Goal: Information Seeking & Learning: Check status

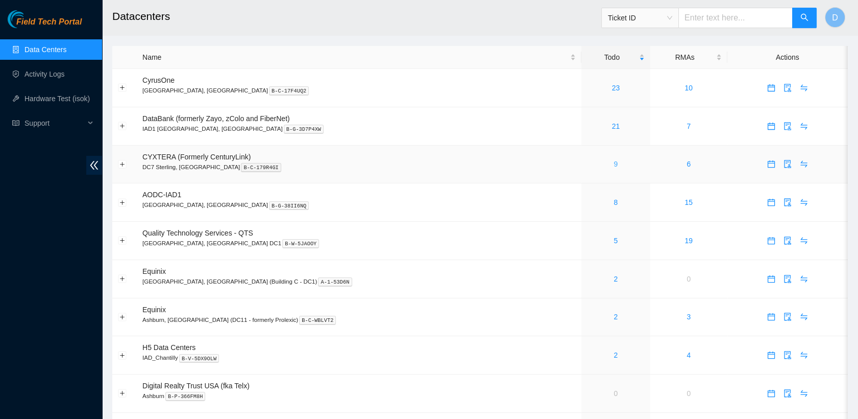
click at [614, 161] on link "9" at bounding box center [616, 164] width 4 height 8
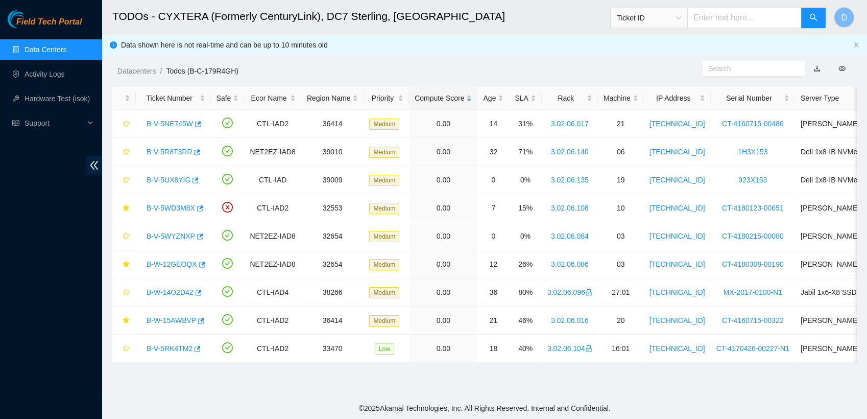
click at [66, 46] on link "Data Centers" at bounding box center [46, 49] width 42 height 8
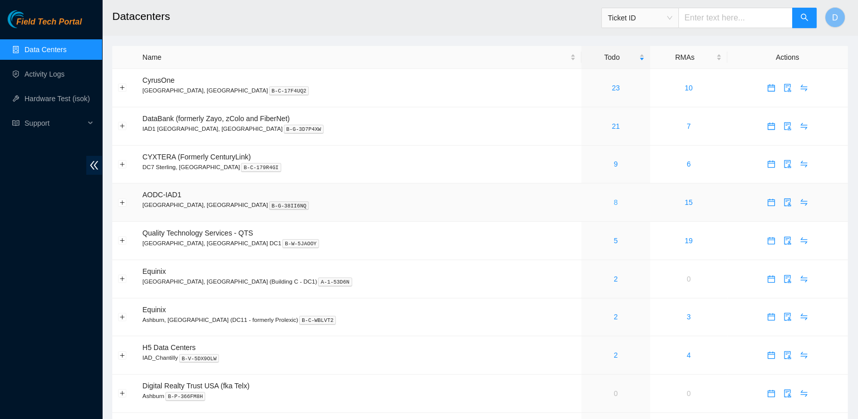
click at [614, 203] on link "8" at bounding box center [616, 202] width 4 height 8
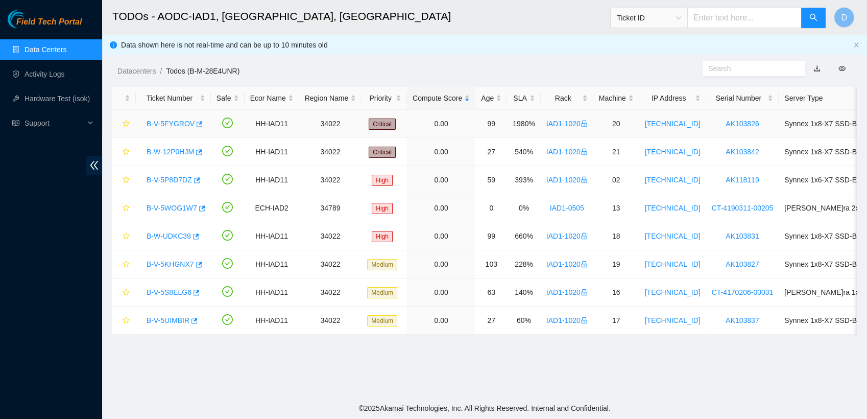
click at [172, 123] on link "B-V-5FYGROV" at bounding box center [171, 123] width 48 height 8
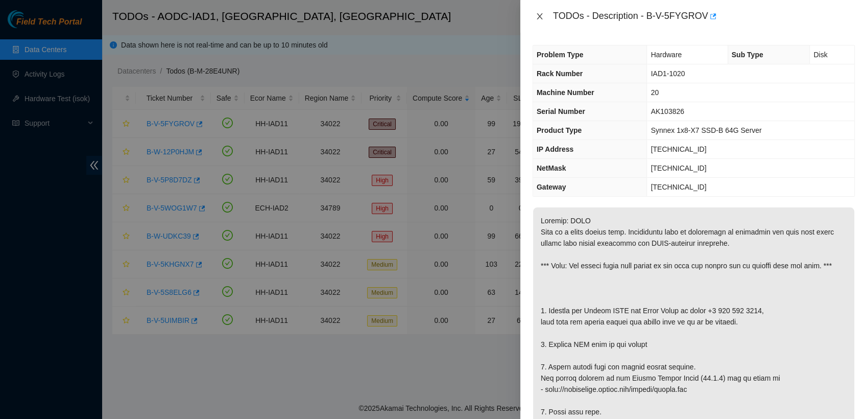
click at [542, 16] on icon "close" at bounding box center [540, 16] width 8 height 8
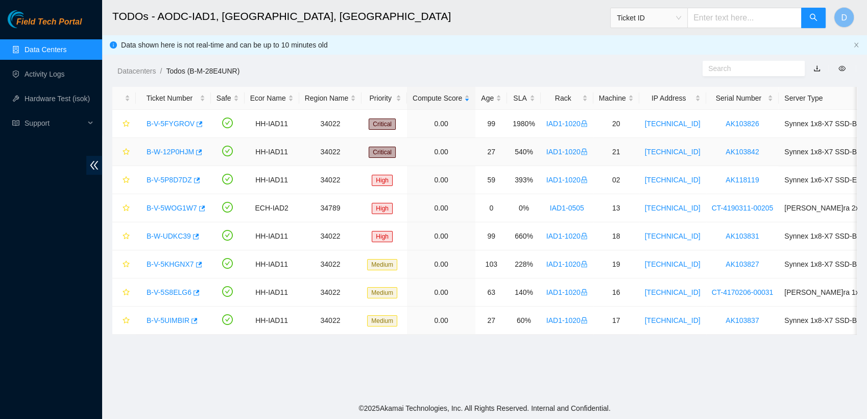
click at [172, 156] on div "B-W-12P0HJM" at bounding box center [173, 151] width 64 height 16
click at [173, 153] on link "B-W-12P0HJM" at bounding box center [170, 152] width 47 height 8
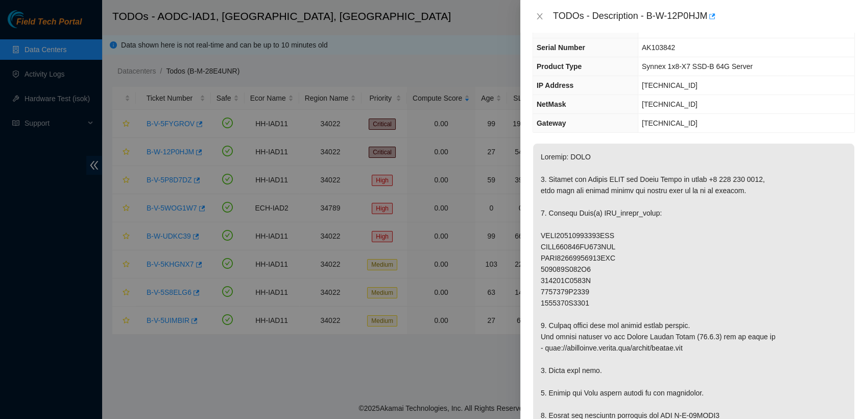
scroll to position [50, 0]
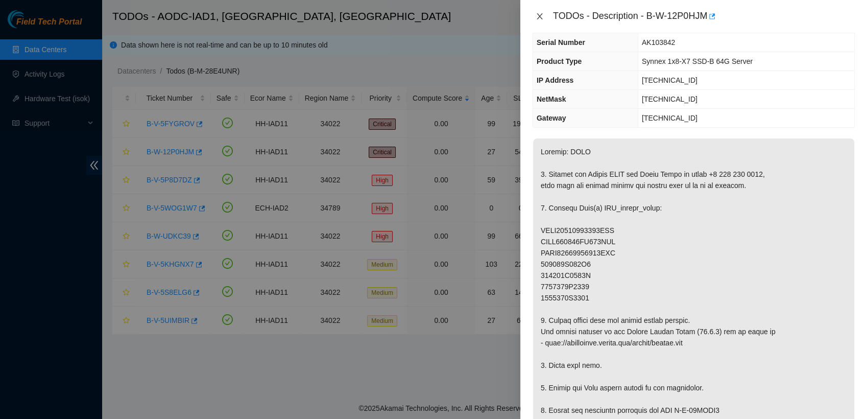
click at [540, 17] on icon "close" at bounding box center [540, 16] width 6 height 6
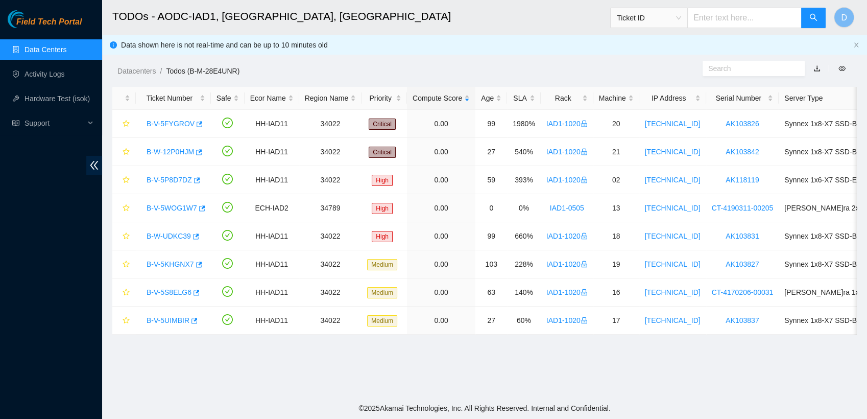
scroll to position [72, 0]
click at [175, 179] on link "B-V-5P8D7DZ" at bounding box center [169, 180] width 45 height 8
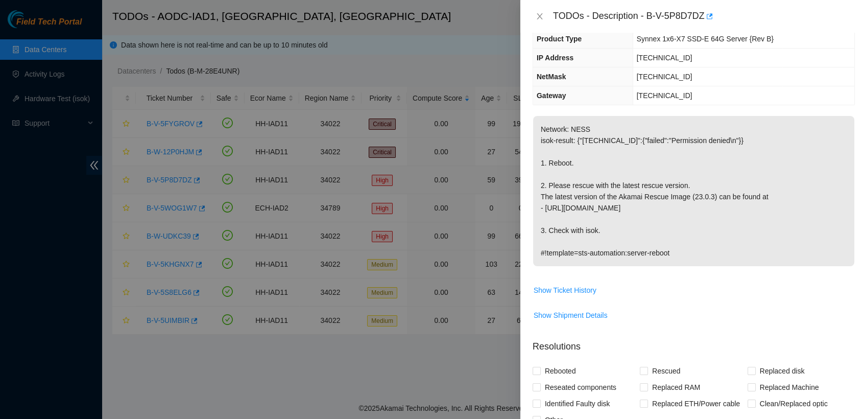
scroll to position [50, 0]
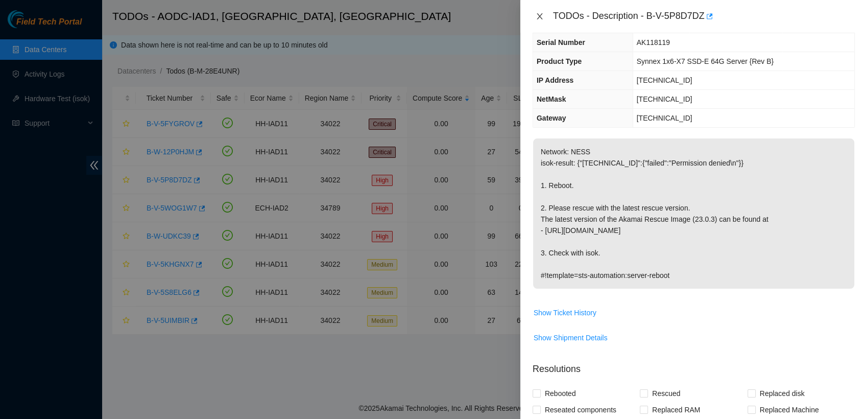
click at [538, 17] on icon "close" at bounding box center [540, 16] width 8 height 8
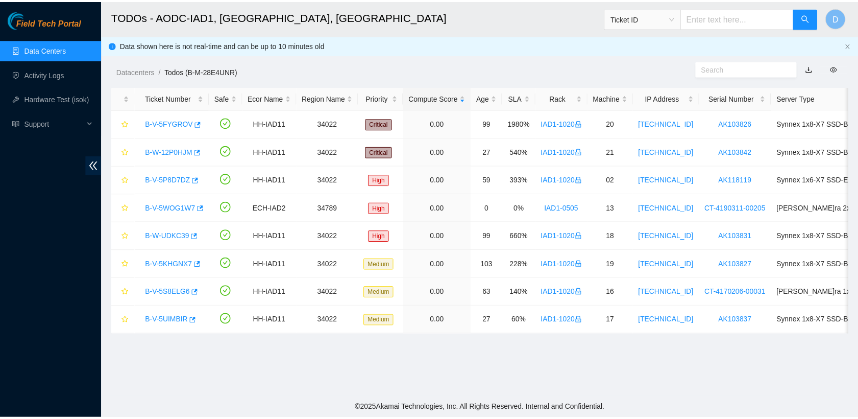
scroll to position [72, 0]
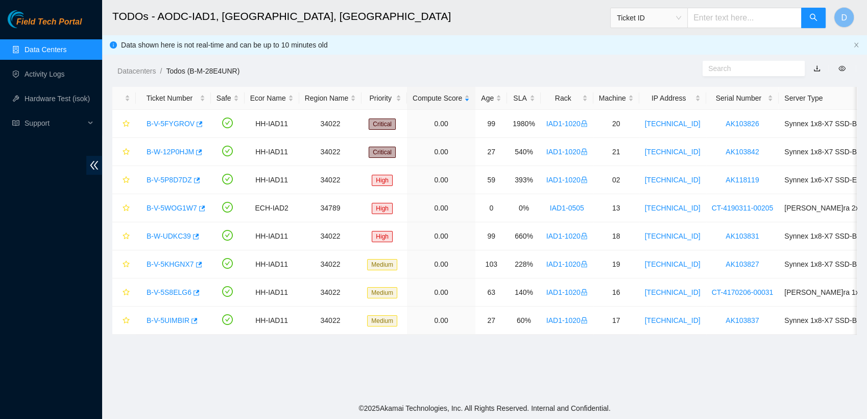
click at [64, 47] on link "Data Centers" at bounding box center [46, 49] width 42 height 8
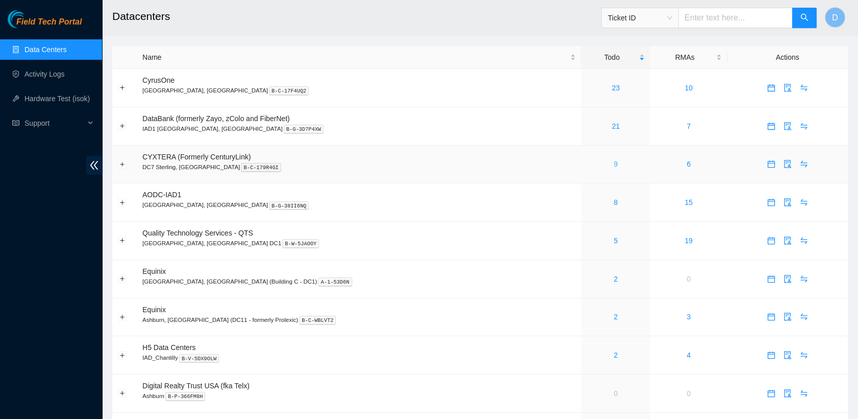
click at [614, 165] on link "9" at bounding box center [616, 164] width 4 height 8
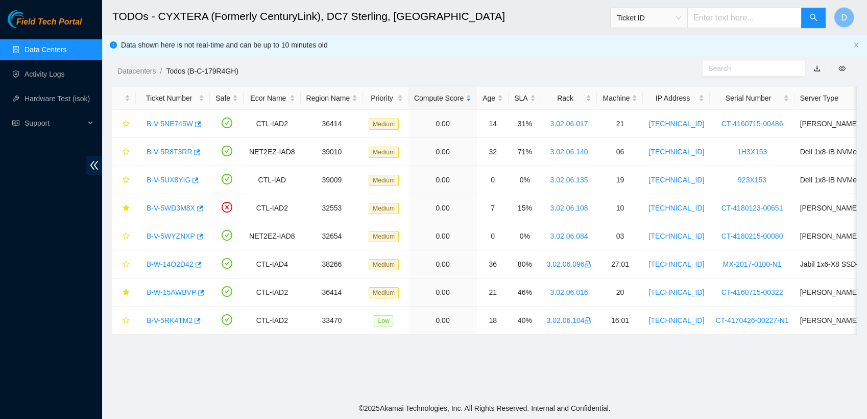
click at [66, 51] on link "Data Centers" at bounding box center [46, 49] width 42 height 8
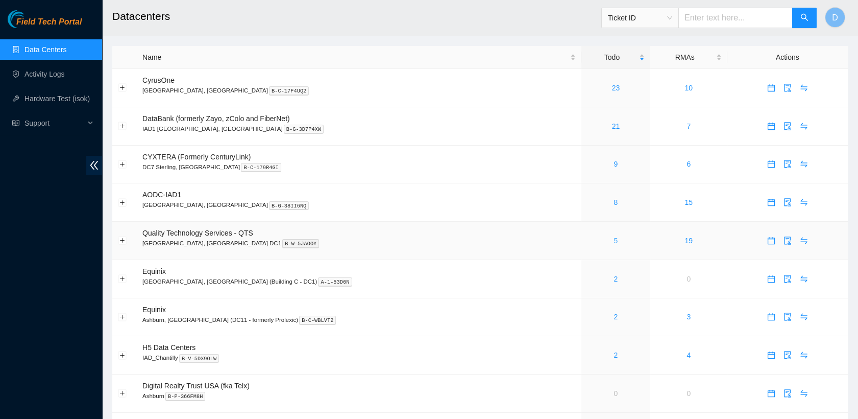
click at [614, 239] on link "5" at bounding box center [616, 240] width 4 height 8
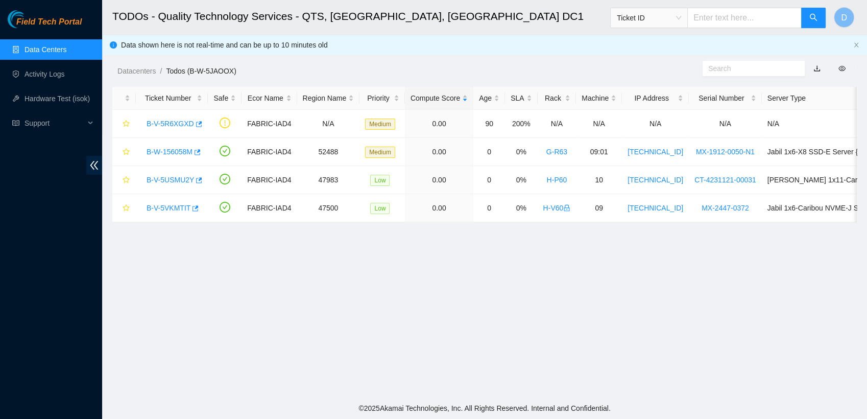
click at [54, 46] on link "Data Centers" at bounding box center [46, 49] width 42 height 8
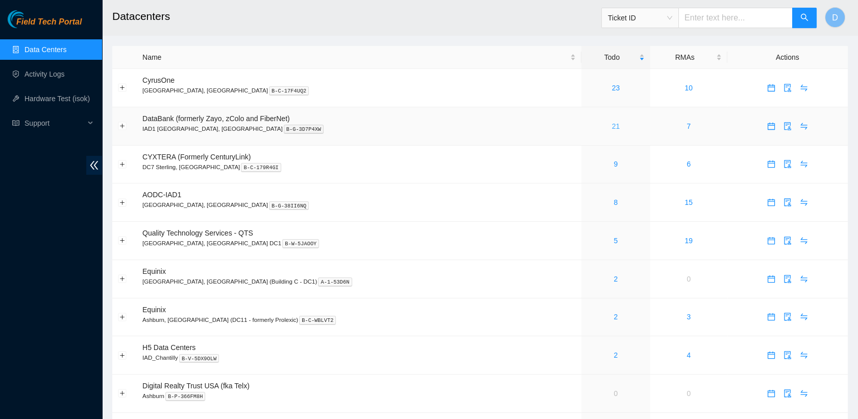
click at [612, 124] on link "21" at bounding box center [616, 126] width 8 height 8
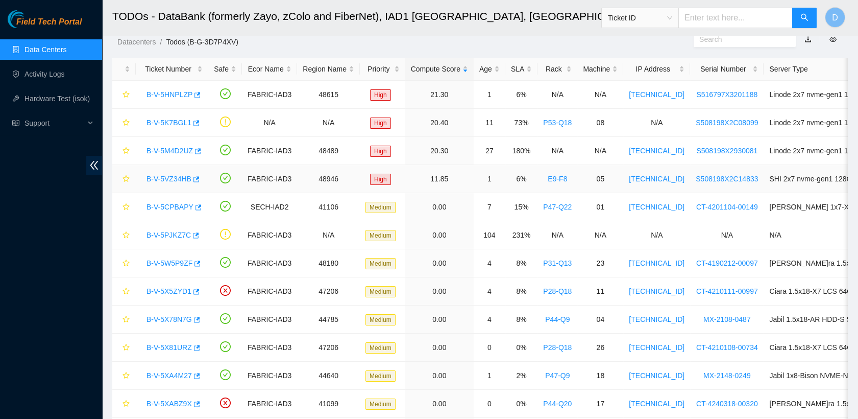
scroll to position [1, 0]
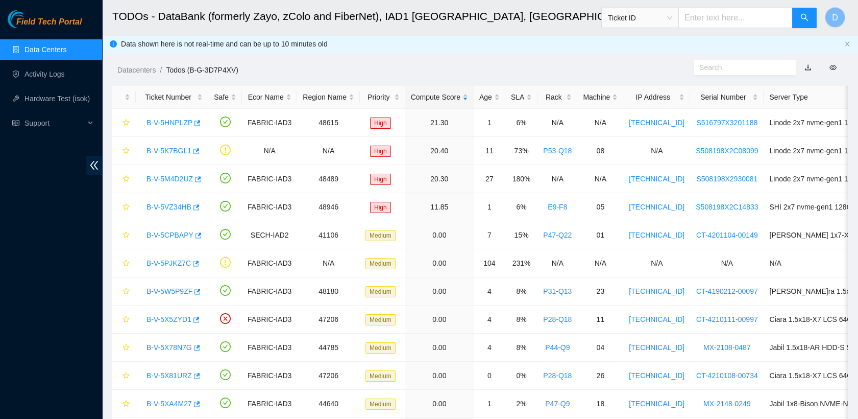
click at [66, 47] on link "Data Centers" at bounding box center [46, 49] width 42 height 8
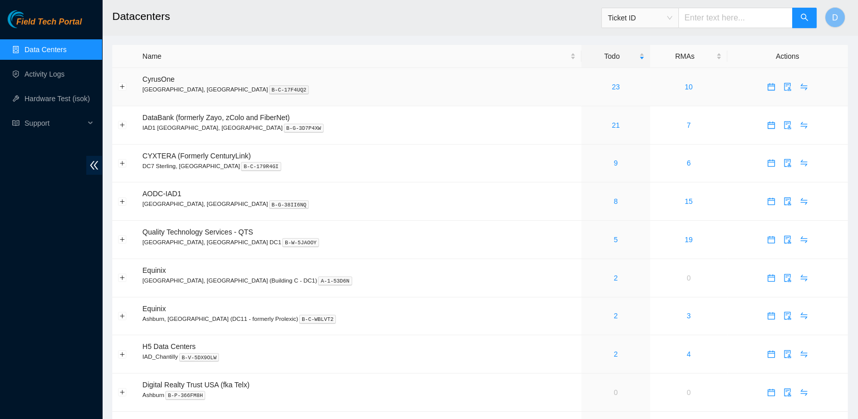
click at [587, 85] on div "23" at bounding box center [616, 86] width 58 height 11
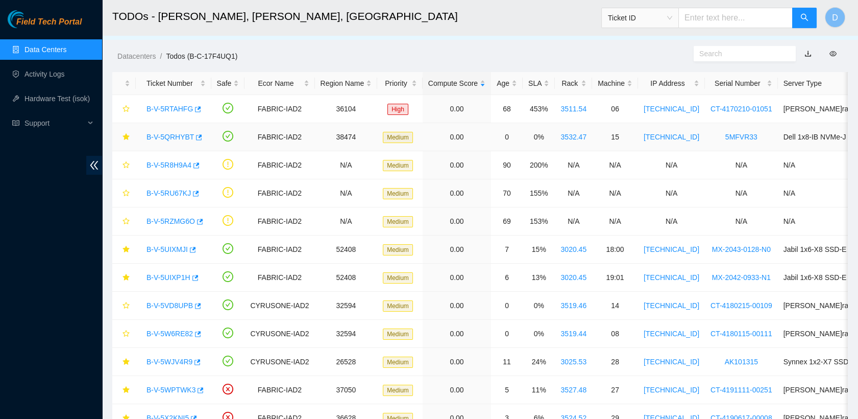
scroll to position [10, 0]
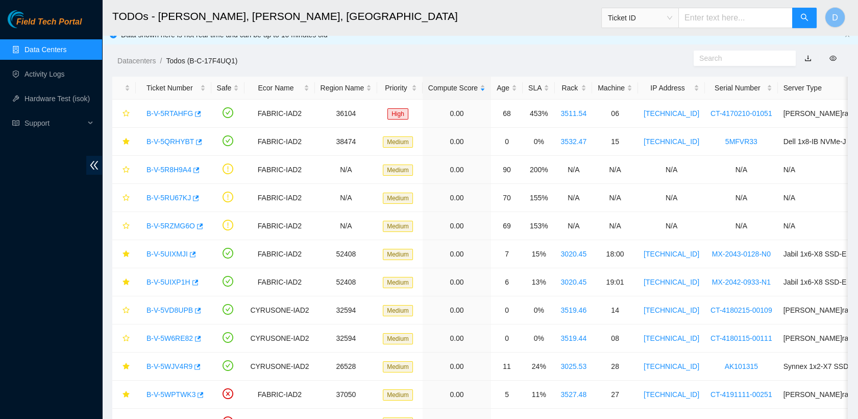
click at [58, 50] on link "Data Centers" at bounding box center [46, 49] width 42 height 8
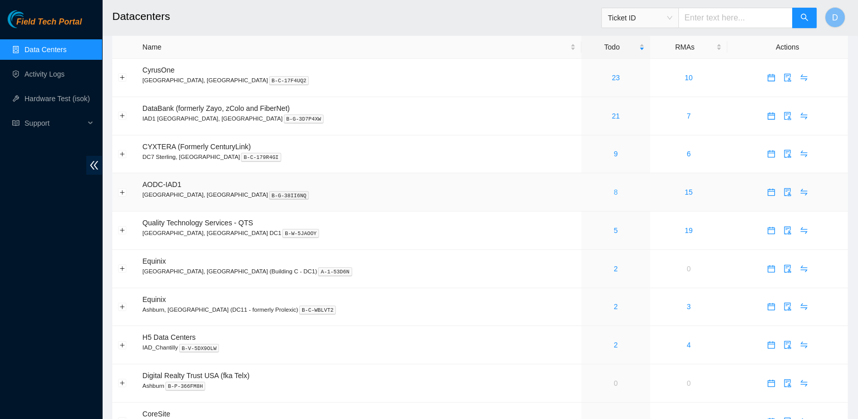
click at [614, 192] on link "8" at bounding box center [616, 192] width 4 height 8
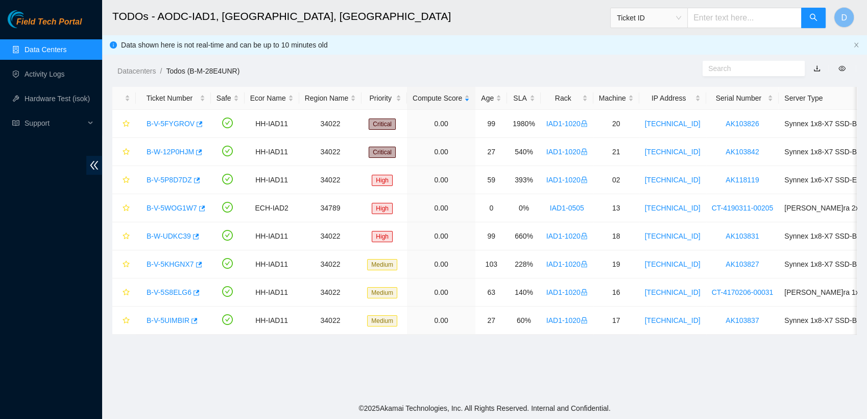
click at [61, 45] on link "Data Centers" at bounding box center [46, 49] width 42 height 8
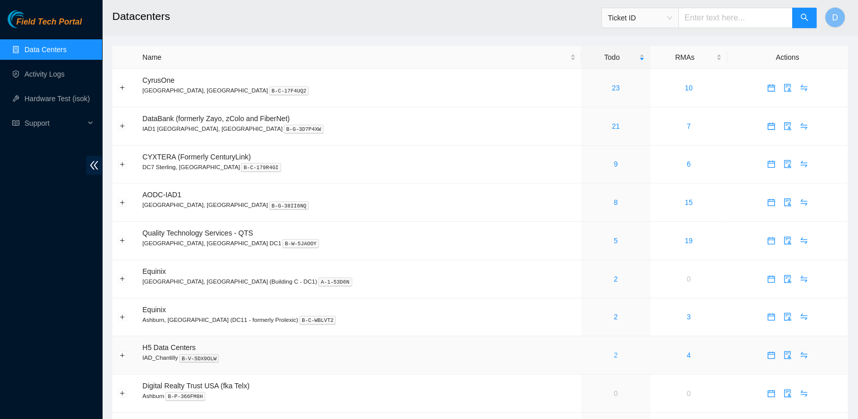
click at [587, 352] on div "2" at bounding box center [616, 354] width 58 height 11
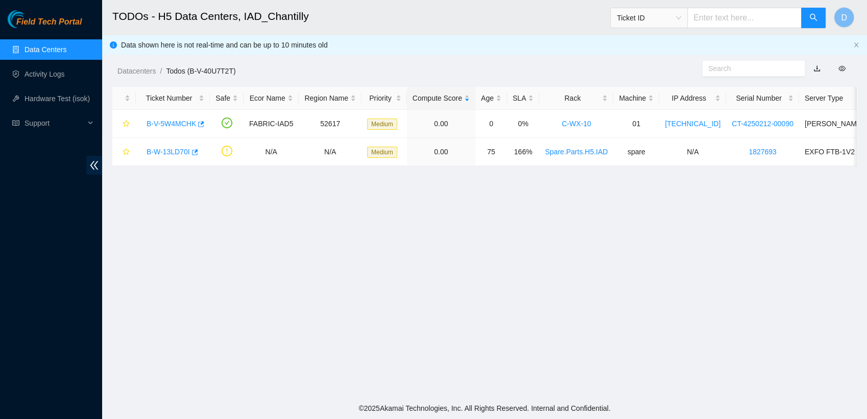
click at [66, 54] on link "Data Centers" at bounding box center [46, 49] width 42 height 8
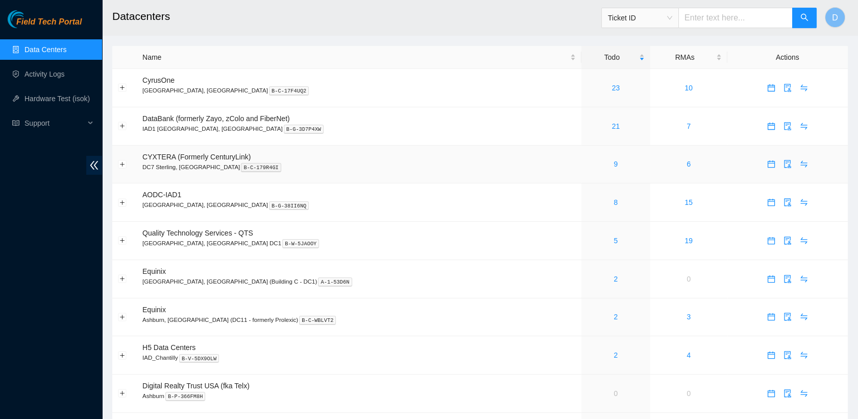
click at [587, 162] on div "9" at bounding box center [616, 163] width 58 height 11
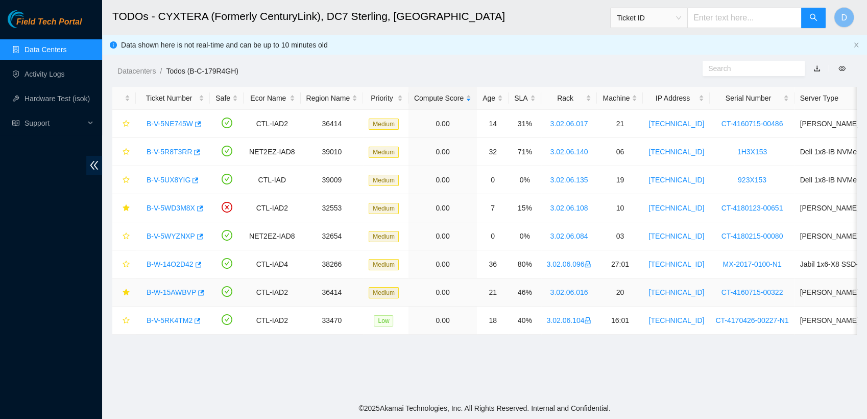
click at [175, 293] on link "B-W-15AWBVP" at bounding box center [172, 292] width 50 height 8
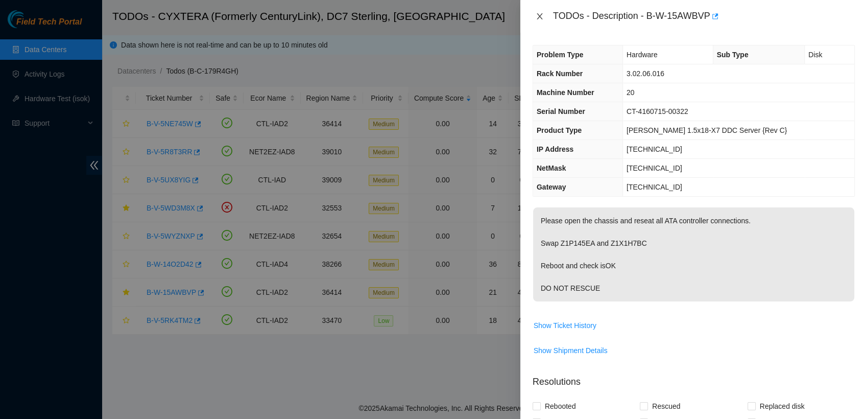
click at [539, 19] on icon "close" at bounding box center [540, 16] width 8 height 8
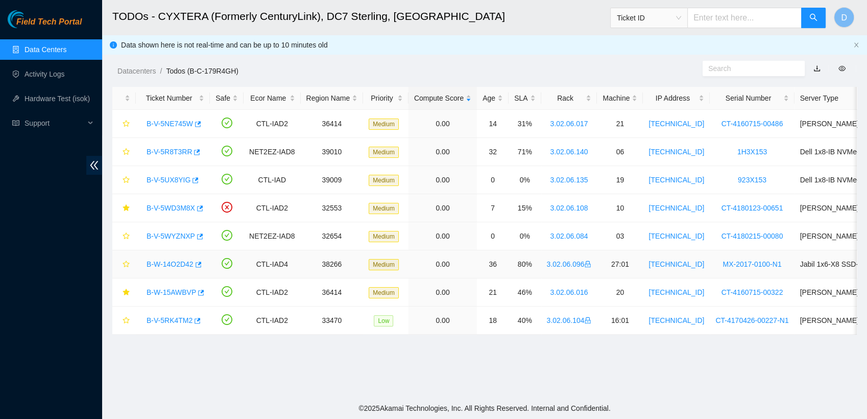
click at [168, 269] on div "B-W-14O2D42" at bounding box center [172, 264] width 63 height 16
click at [171, 265] on link "B-W-14O2D42" at bounding box center [170, 264] width 47 height 8
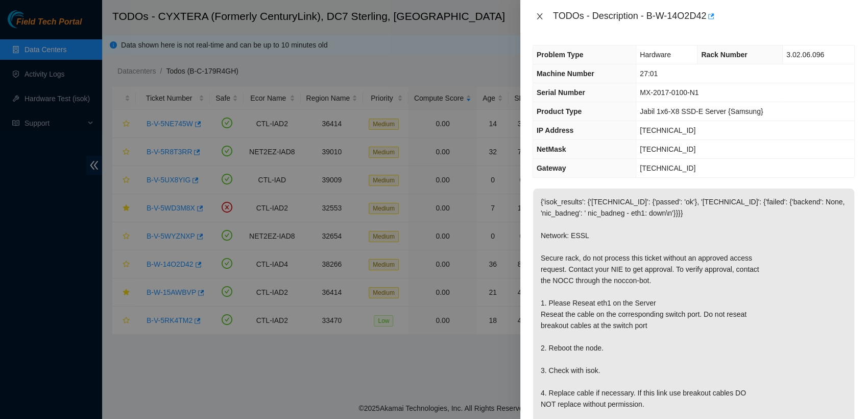
click at [540, 19] on icon "close" at bounding box center [540, 16] width 8 height 8
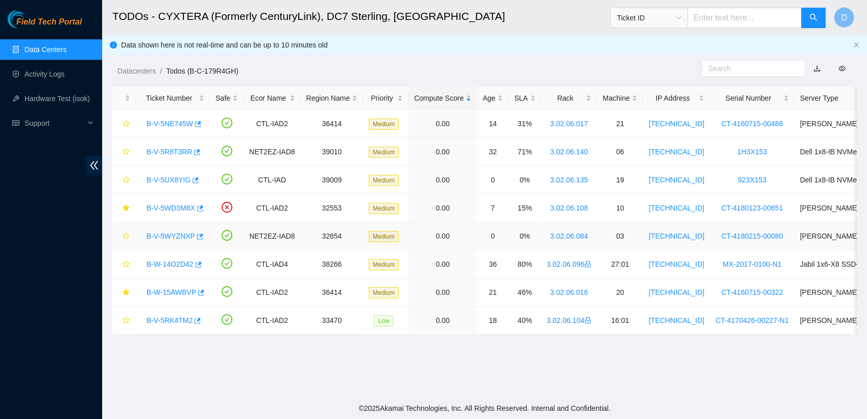
click at [173, 232] on link "B-V-5WYZNXP" at bounding box center [171, 236] width 49 height 8
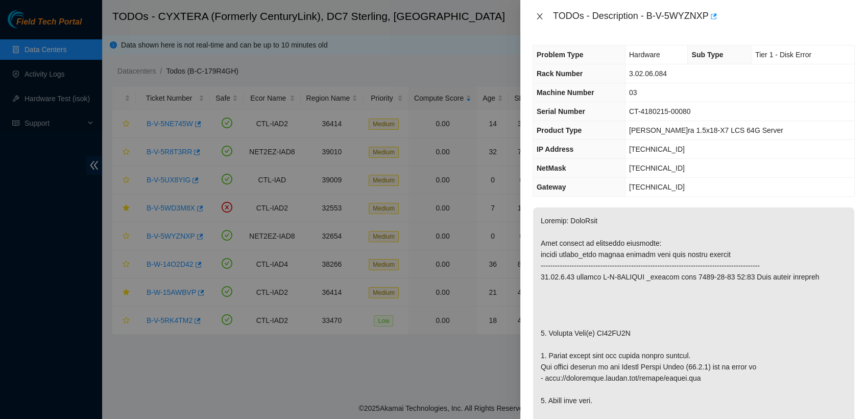
click at [537, 19] on icon "close" at bounding box center [540, 16] width 6 height 6
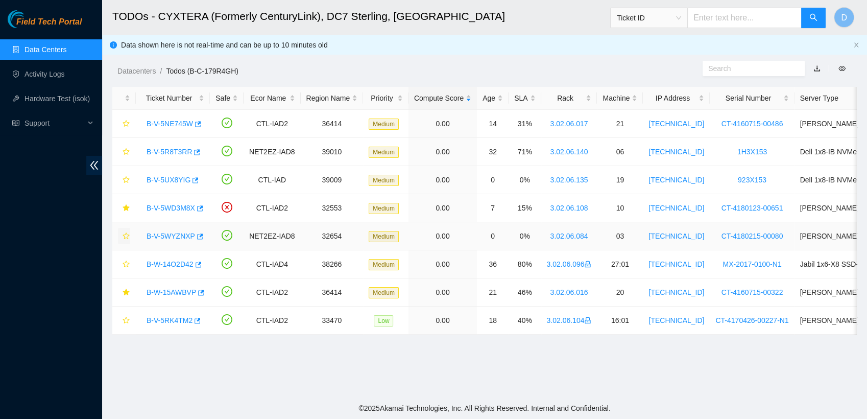
click at [127, 239] on span "star" at bounding box center [126, 236] width 7 height 8
click at [173, 232] on link "B-V-5WYZNXP" at bounding box center [171, 236] width 49 height 8
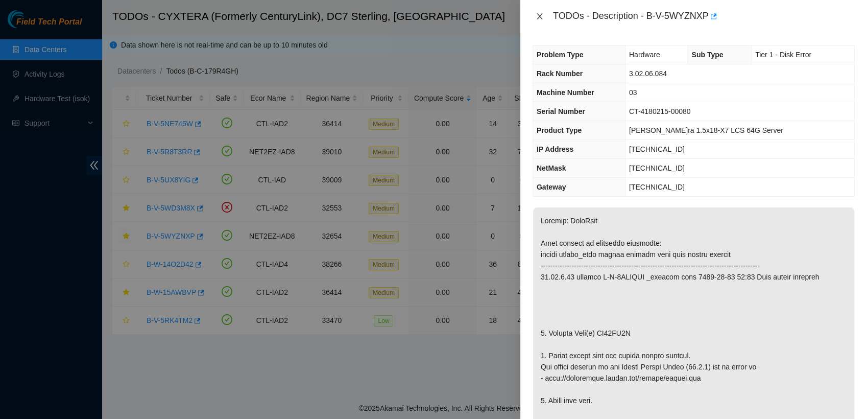
click at [536, 14] on icon "close" at bounding box center [540, 16] width 8 height 8
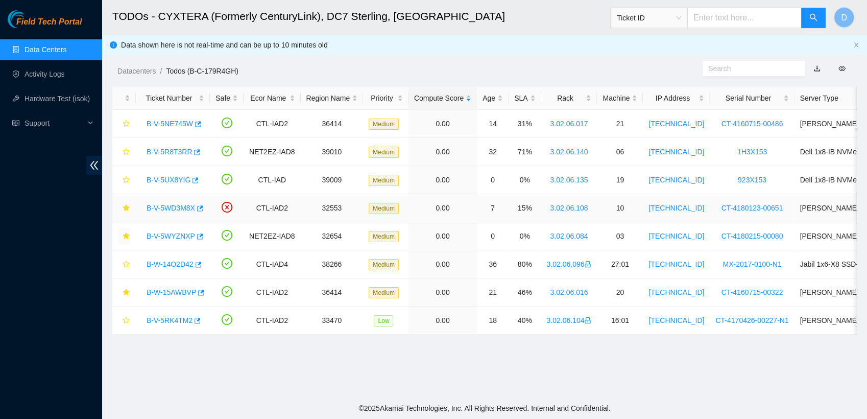
click at [172, 207] on link "B-V-5WD3M8X" at bounding box center [171, 208] width 49 height 8
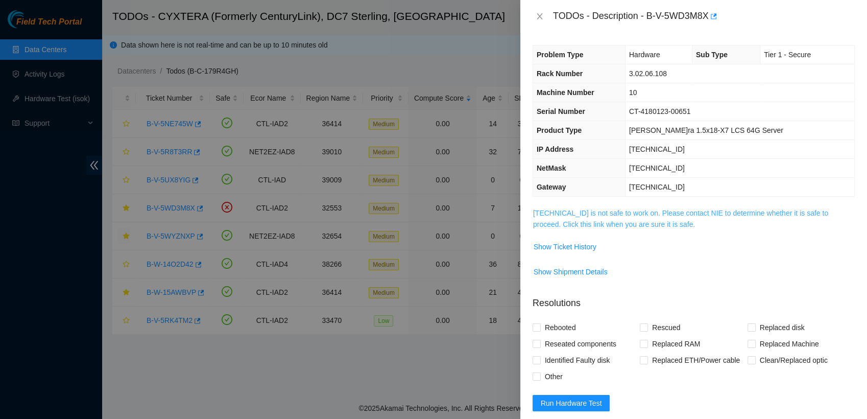
click at [615, 210] on link "[TECHNICAL_ID] is not safe to work on. Please contact NIE to determine whether …" at bounding box center [680, 218] width 295 height 19
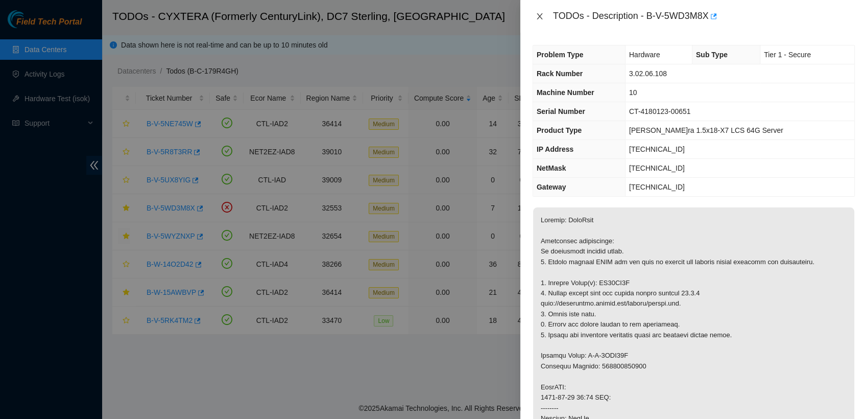
click at [538, 20] on button "Close" at bounding box center [540, 17] width 14 height 10
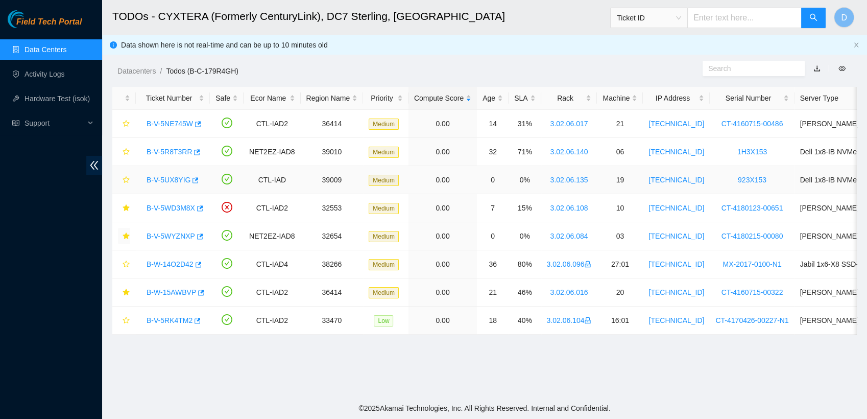
click at [171, 181] on link "B-V-5UX8YIG" at bounding box center [169, 180] width 44 height 8
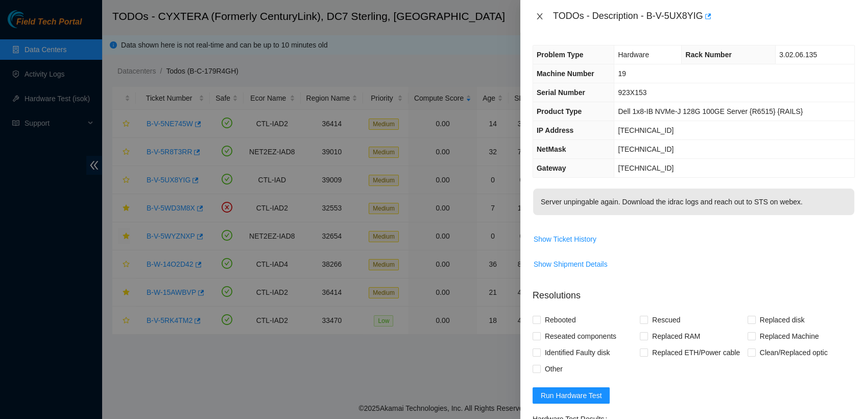
click at [542, 19] on icon "close" at bounding box center [540, 16] width 6 height 6
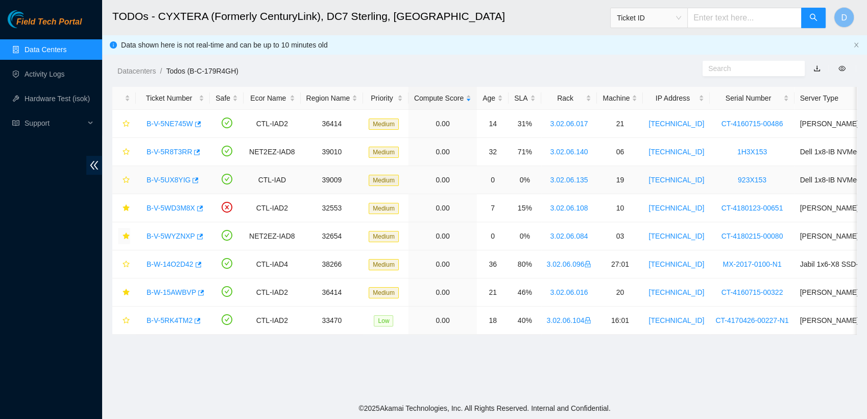
click at [171, 182] on link "B-V-5UX8YIG" at bounding box center [169, 180] width 44 height 8
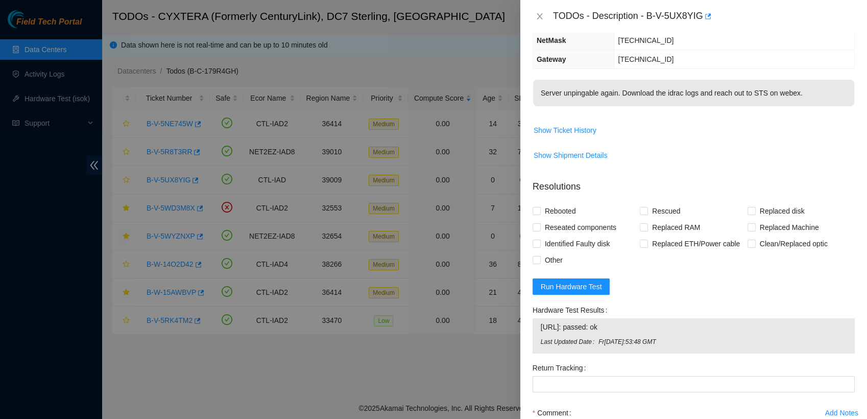
scroll to position [105, 0]
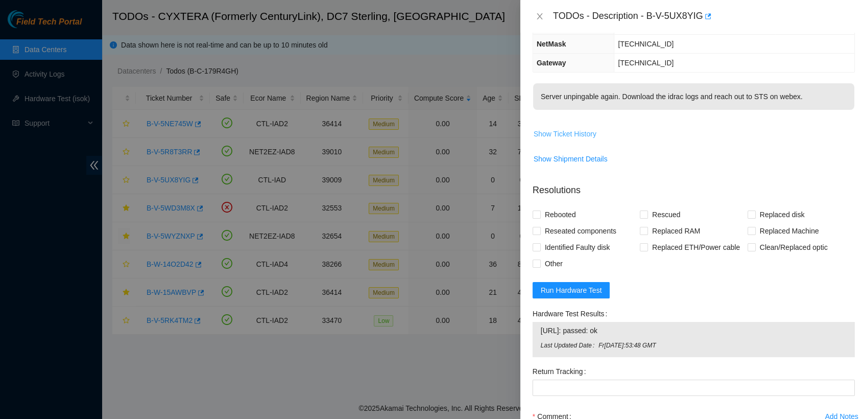
click at [578, 131] on span "Show Ticket History" at bounding box center [565, 133] width 63 height 11
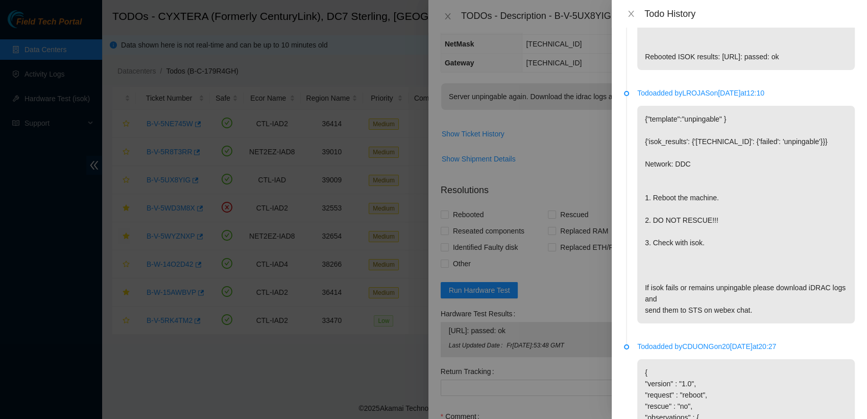
scroll to position [166, 0]
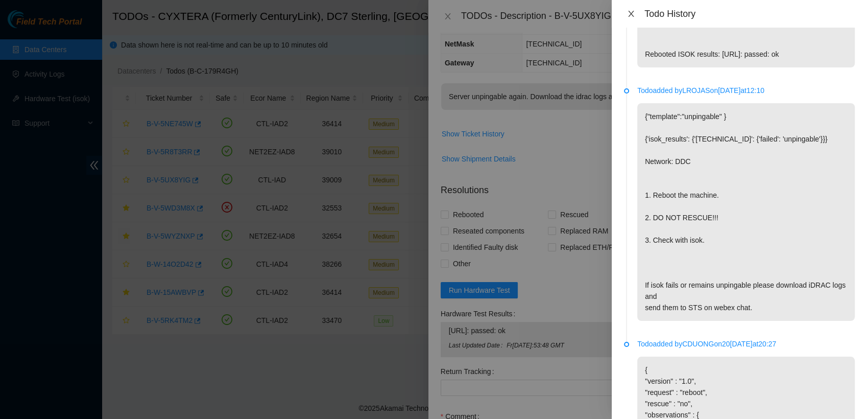
click at [632, 13] on icon "close" at bounding box center [631, 14] width 6 height 6
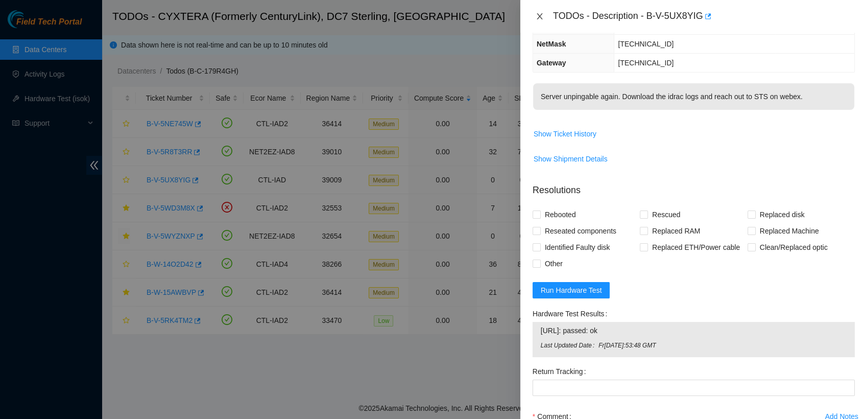
click at [538, 17] on icon "close" at bounding box center [540, 16] width 8 height 8
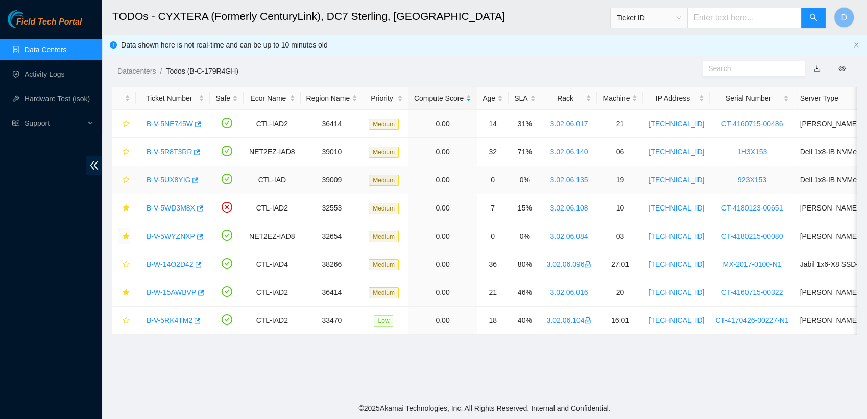
scroll to position [150, 0]
click at [127, 181] on icon "star" at bounding box center [126, 179] width 7 height 7
click at [165, 156] on link "B-V-5R8T3RR" at bounding box center [169, 152] width 45 height 8
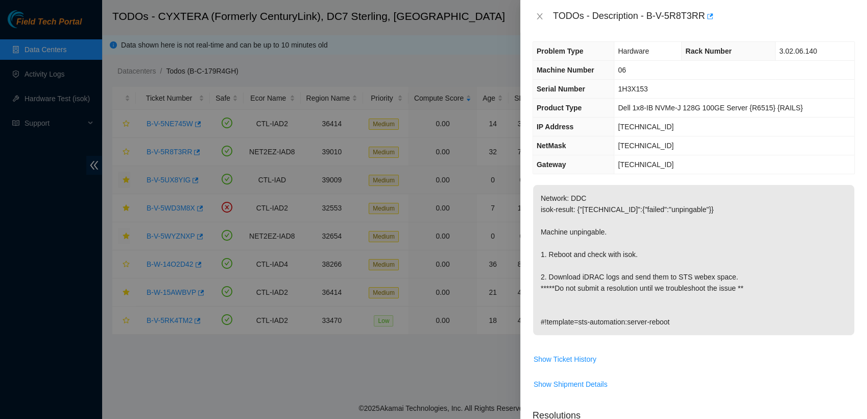
scroll to position [2, 0]
click at [561, 364] on span "Show Ticket History" at bounding box center [565, 360] width 63 height 11
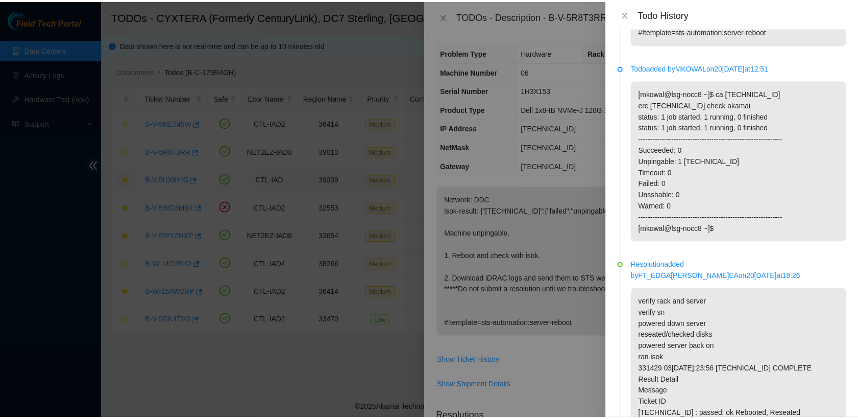
scroll to position [0, 0]
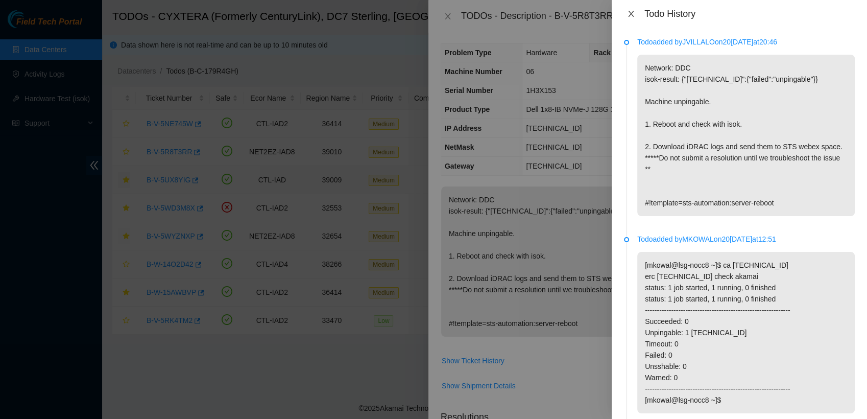
click at [634, 10] on icon "close" at bounding box center [631, 14] width 8 height 8
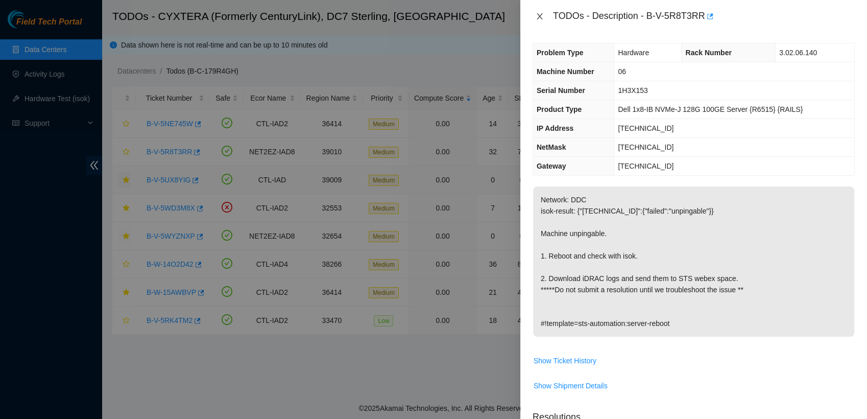
click at [536, 19] on icon "close" at bounding box center [540, 16] width 8 height 8
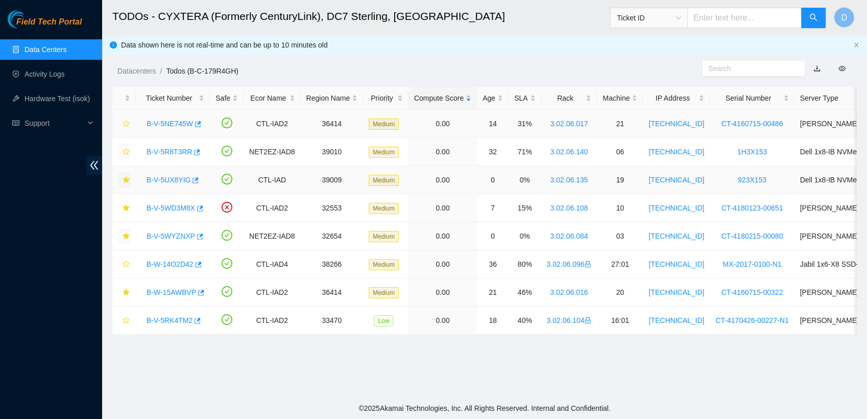
drag, startPoint x: 125, startPoint y: 153, endPoint x: 169, endPoint y: 117, distance: 56.7
click at [169, 117] on tbody "B-V-5NE745W CTL-IAD2 36414 Medium 0.00 14 31% 3.02.06.017 21 [TECHNICAL_ID] CT-…" at bounding box center [551, 222] width 878 height 225
click at [169, 120] on link "B-V-5NE745W" at bounding box center [170, 123] width 46 height 8
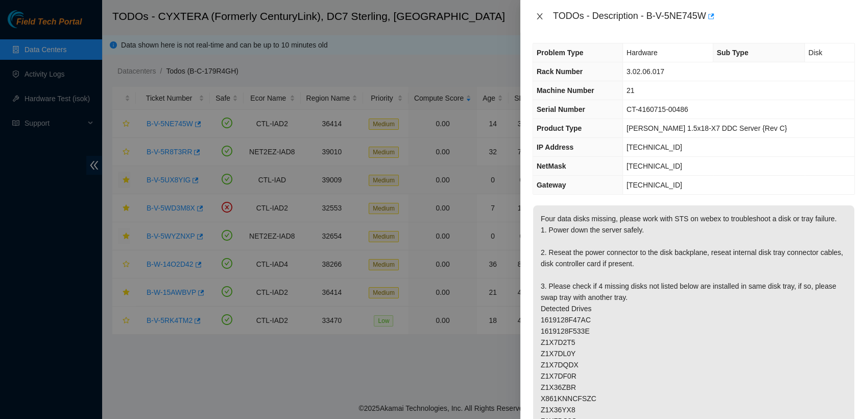
click at [539, 19] on icon "close" at bounding box center [540, 16] width 8 height 8
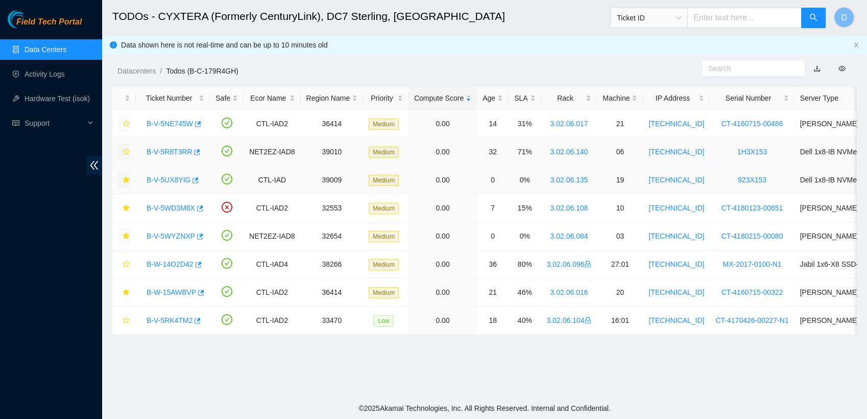
drag, startPoint x: 126, startPoint y: 124, endPoint x: 128, endPoint y: 149, distance: 25.1
click at [128, 149] on tbody "B-V-5NE745W CTL-IAD2 36414 Medium 0.00 14 31% 3.02.06.017 21 [TECHNICAL_ID] CT-…" at bounding box center [551, 222] width 878 height 225
click at [128, 149] on icon "star" at bounding box center [126, 151] width 7 height 7
click at [127, 122] on icon "star" at bounding box center [126, 123] width 7 height 7
click at [166, 317] on link "B-V-5RK4TM2" at bounding box center [170, 320] width 46 height 8
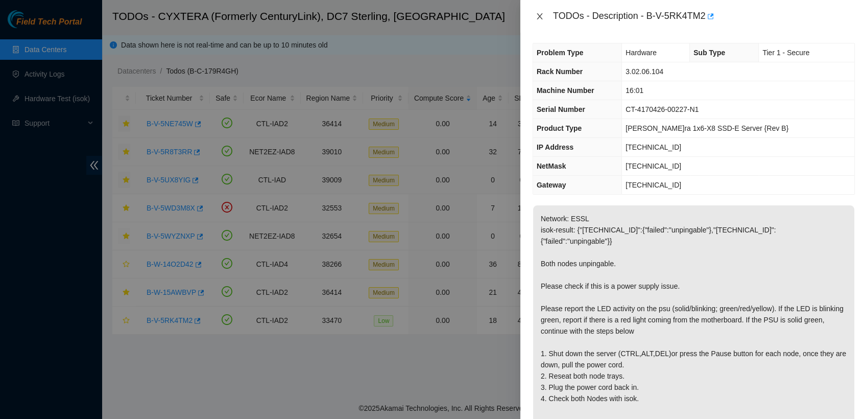
click at [538, 17] on icon "close" at bounding box center [540, 16] width 8 height 8
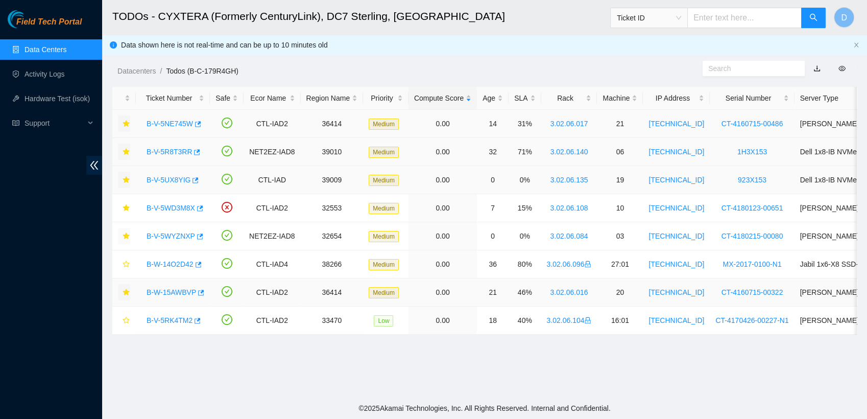
click at [124, 294] on icon "star" at bounding box center [126, 291] width 7 height 7
click at [167, 267] on link "B-W-14O2D42" at bounding box center [170, 264] width 47 height 8
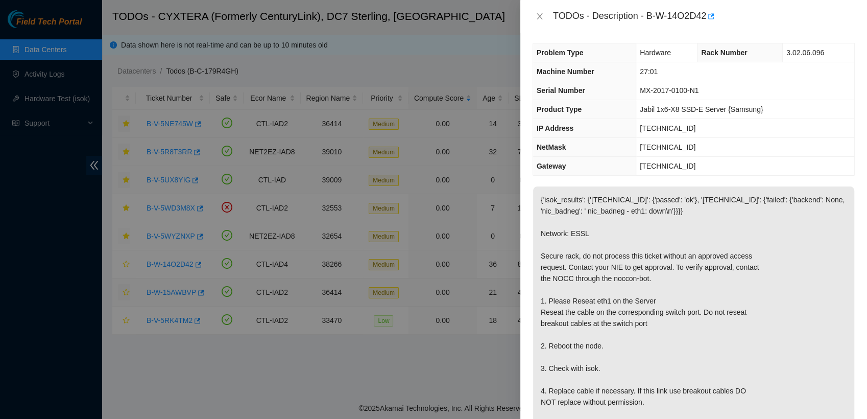
click at [127, 238] on div at bounding box center [433, 209] width 867 height 419
click at [538, 19] on icon "close" at bounding box center [540, 16] width 8 height 8
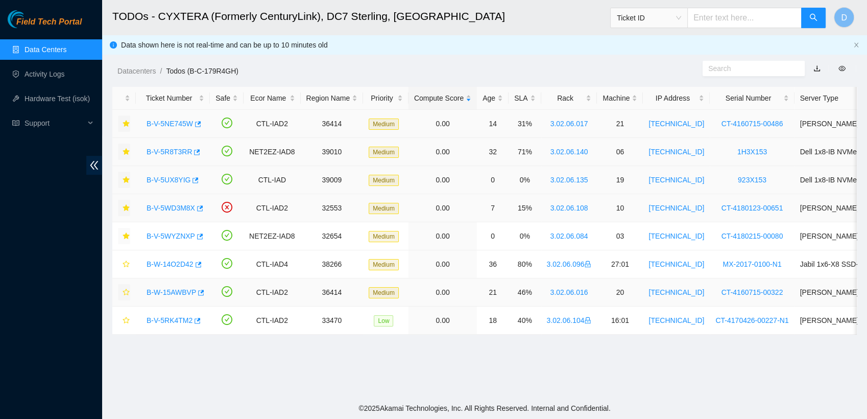
drag, startPoint x: 125, startPoint y: 235, endPoint x: 126, endPoint y: 210, distance: 25.5
click at [126, 210] on tbody "B-V-5NE745W CTL-IAD2 36414 Medium 0.00 14 31% 3.02.06.017 21 [TECHNICAL_ID] CT-…" at bounding box center [551, 222] width 878 height 225
click at [126, 210] on icon "star" at bounding box center [126, 207] width 7 height 7
click at [126, 234] on icon "star" at bounding box center [126, 235] width 7 height 7
click at [125, 207] on icon "star" at bounding box center [126, 207] width 7 height 7
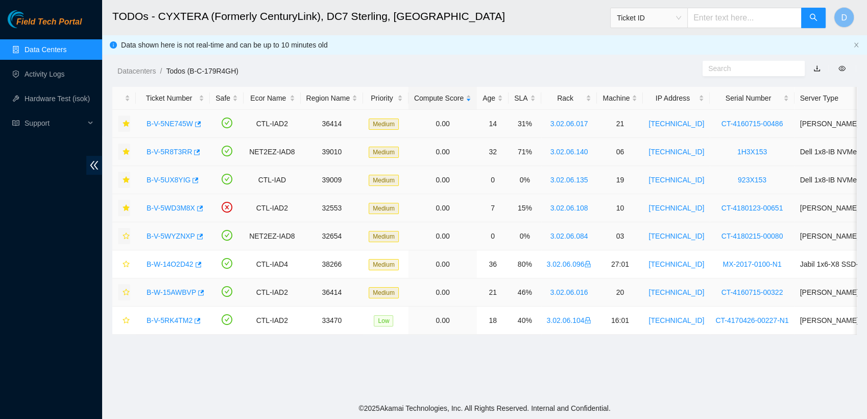
click at [125, 234] on icon "star" at bounding box center [126, 235] width 7 height 7
click at [125, 180] on icon "star" at bounding box center [126, 179] width 7 height 7
click at [126, 153] on icon "star" at bounding box center [126, 151] width 7 height 7
click at [127, 124] on icon "star" at bounding box center [126, 123] width 7 height 7
click at [176, 293] on link "B-W-15AWBVP" at bounding box center [172, 292] width 50 height 8
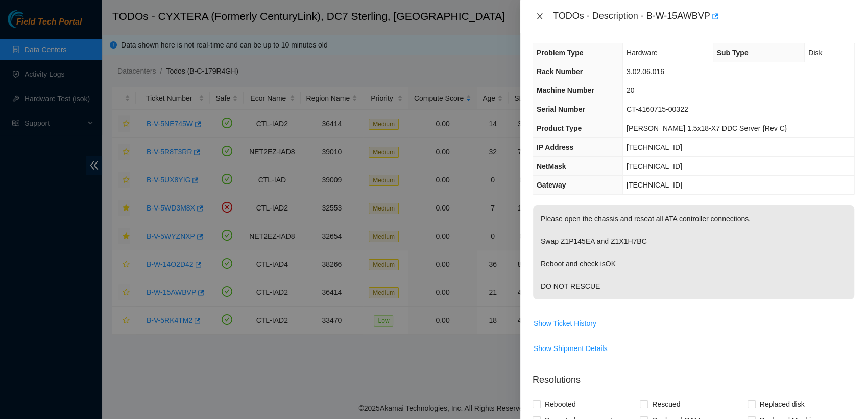
click at [533, 17] on button "Close" at bounding box center [540, 17] width 14 height 10
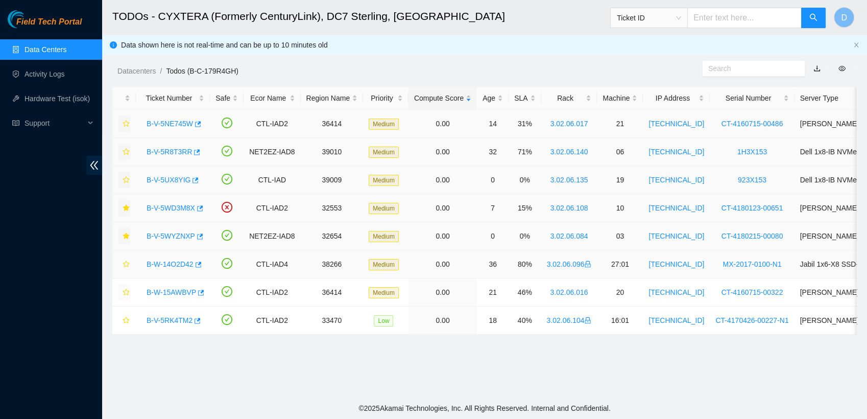
click at [172, 263] on link "B-W-14O2D42" at bounding box center [170, 264] width 47 height 8
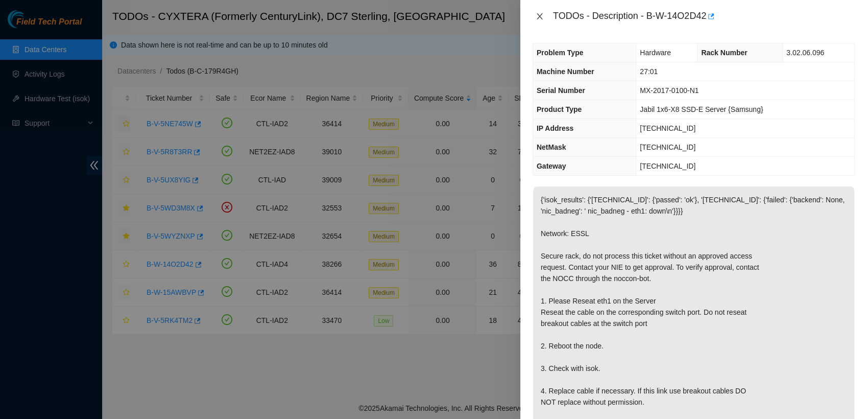
click at [539, 15] on icon "close" at bounding box center [540, 16] width 6 height 6
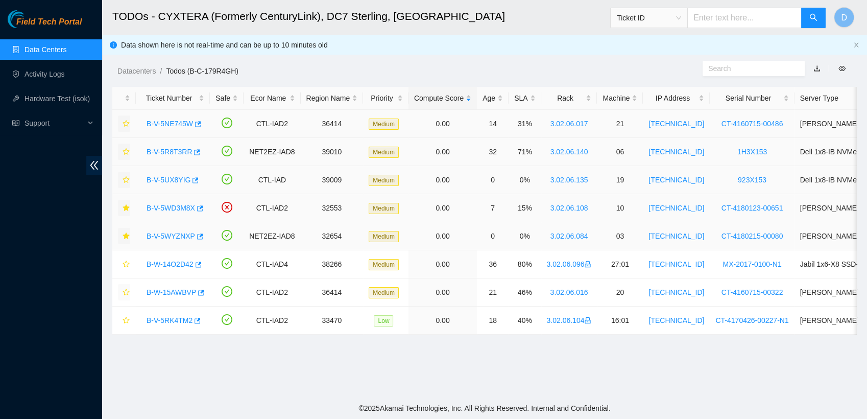
click at [174, 125] on link "B-V-5NE745W" at bounding box center [170, 123] width 46 height 8
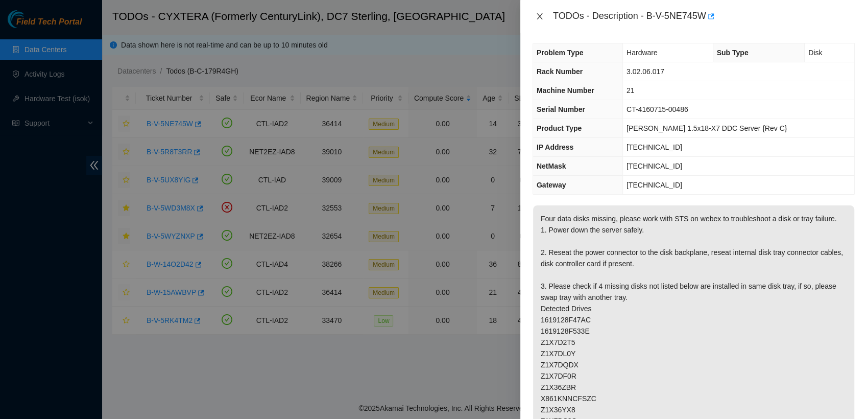
click at [539, 14] on icon "close" at bounding box center [540, 16] width 8 height 8
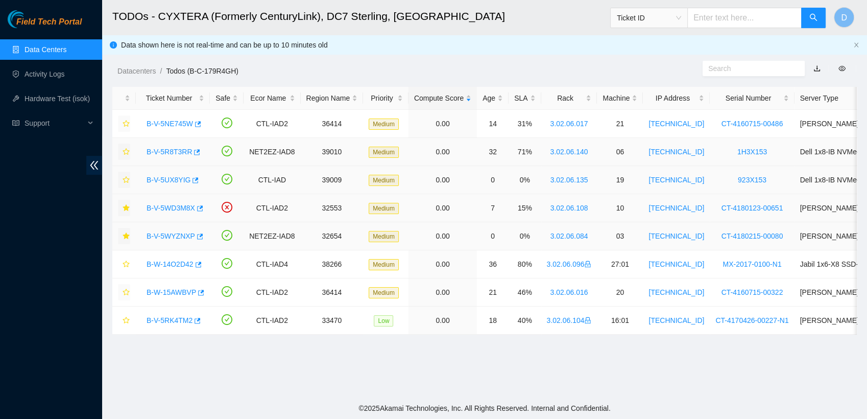
click at [180, 151] on link "B-V-5R8T3RR" at bounding box center [169, 152] width 45 height 8
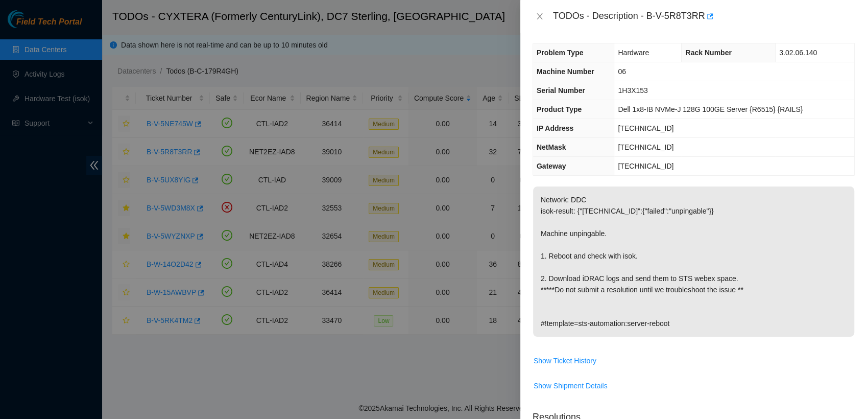
click at [537, 21] on div "TODOs - Description - B-V-5R8T3RR" at bounding box center [694, 16] width 322 height 16
click at [540, 17] on icon "close" at bounding box center [540, 16] width 6 height 6
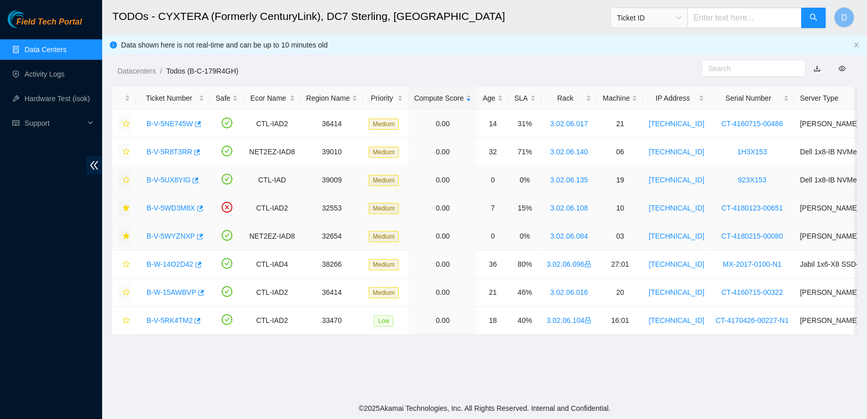
click at [173, 181] on link "B-V-5UX8YIG" at bounding box center [169, 180] width 44 height 8
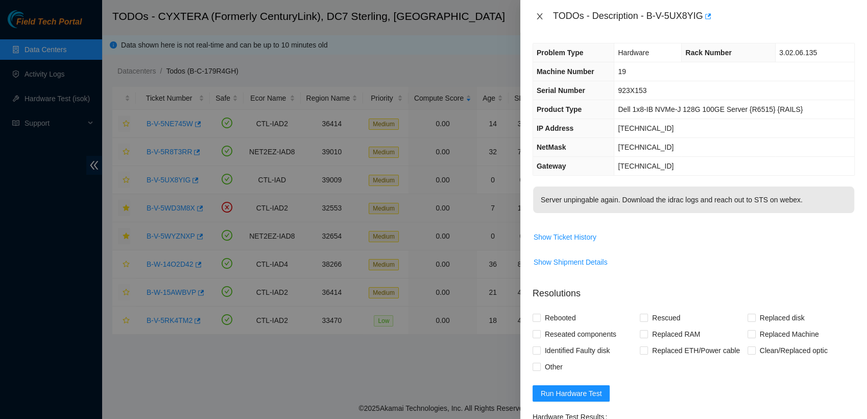
click at [537, 14] on icon "close" at bounding box center [540, 16] width 8 height 8
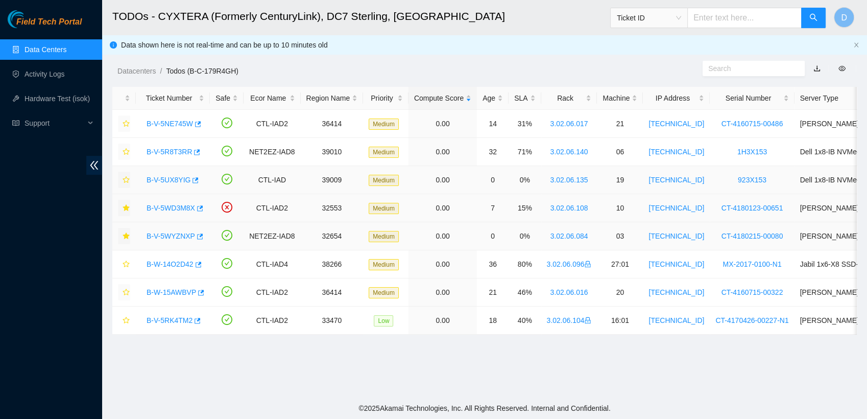
click at [126, 176] on icon "star" at bounding box center [126, 179] width 7 height 7
click at [47, 53] on link "Data Centers" at bounding box center [46, 49] width 42 height 8
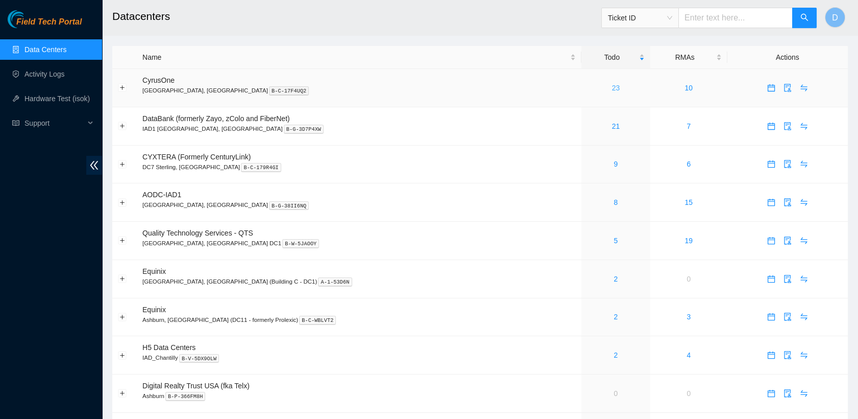
click at [612, 88] on link "23" at bounding box center [616, 88] width 8 height 8
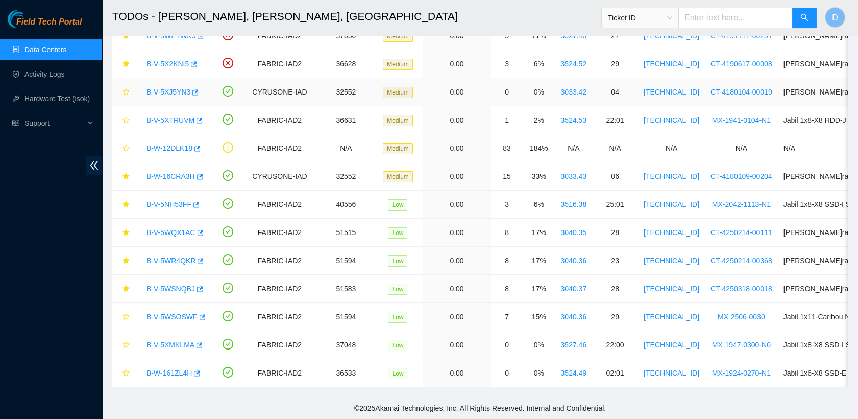
scroll to position [376, 0]
click at [174, 312] on link "B-V-5WSOSWF" at bounding box center [172, 316] width 51 height 8
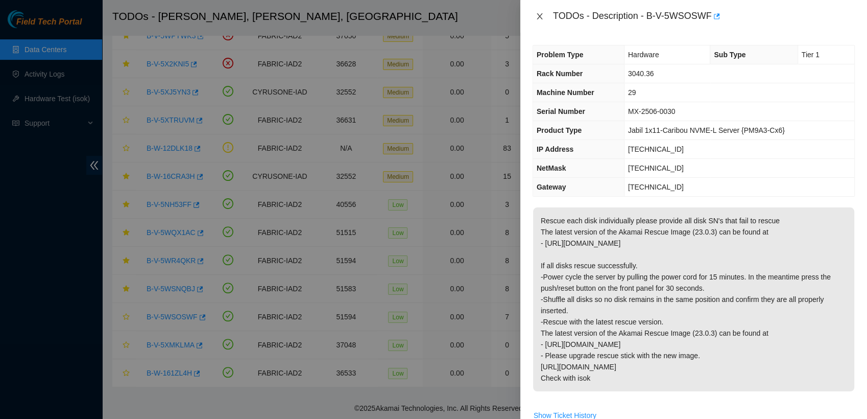
click at [542, 16] on icon "close" at bounding box center [540, 16] width 8 height 8
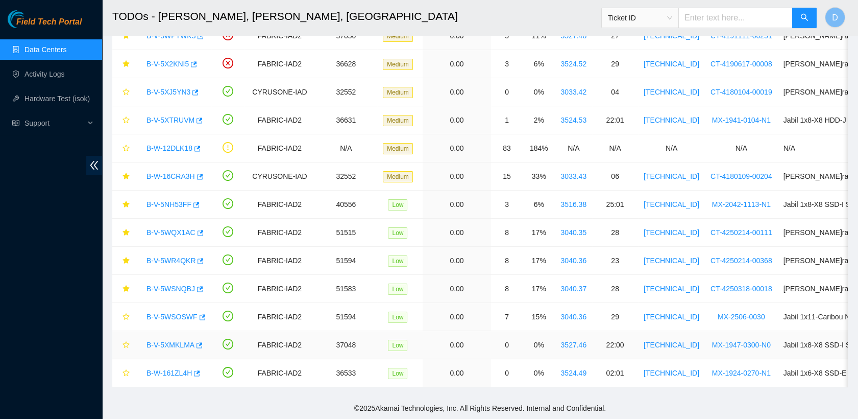
click at [183, 341] on link "B-V-5XMKLMA" at bounding box center [171, 345] width 48 height 8
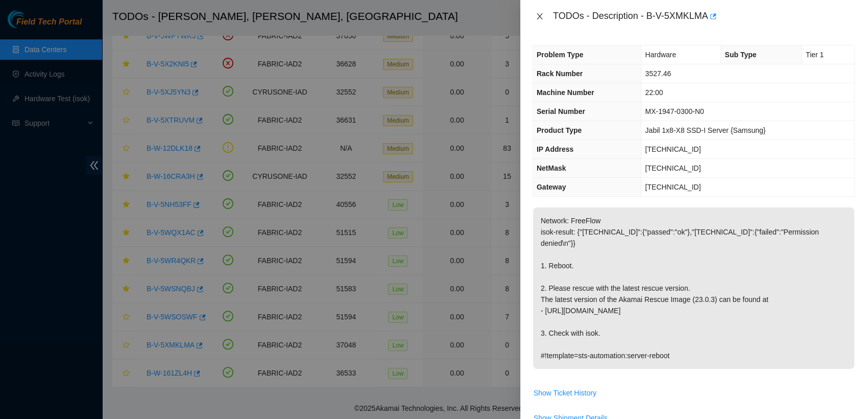
click at [539, 12] on icon "close" at bounding box center [540, 16] width 8 height 8
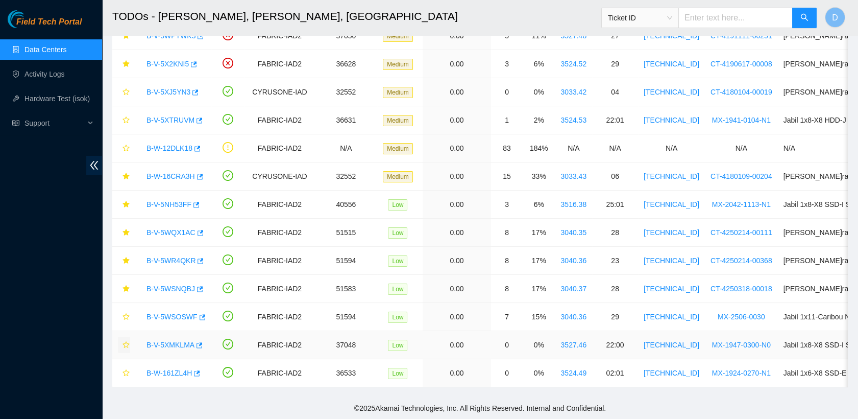
click at [123, 341] on icon "star" at bounding box center [126, 344] width 7 height 7
click at [162, 369] on link "B-W-161ZL4H" at bounding box center [169, 373] width 45 height 8
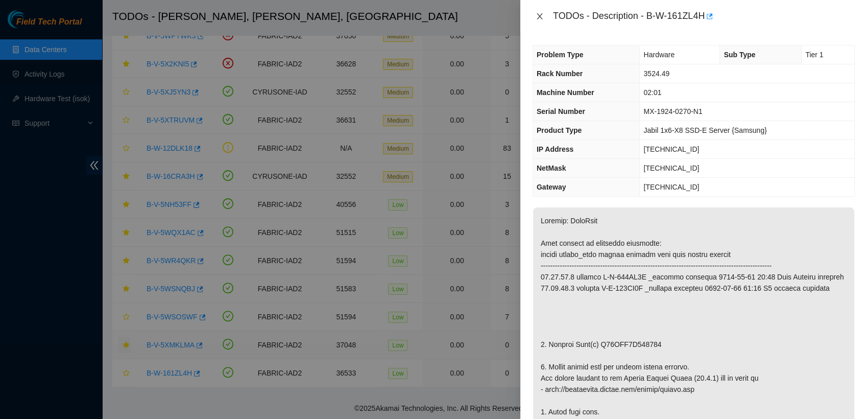
click at [537, 13] on icon "close" at bounding box center [540, 16] width 8 height 8
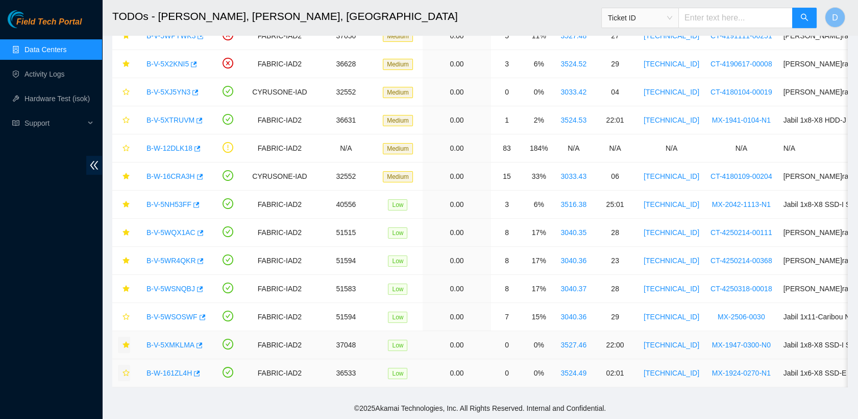
click at [127, 369] on icon "star" at bounding box center [126, 372] width 7 height 7
click at [61, 47] on link "Data Centers" at bounding box center [46, 49] width 42 height 8
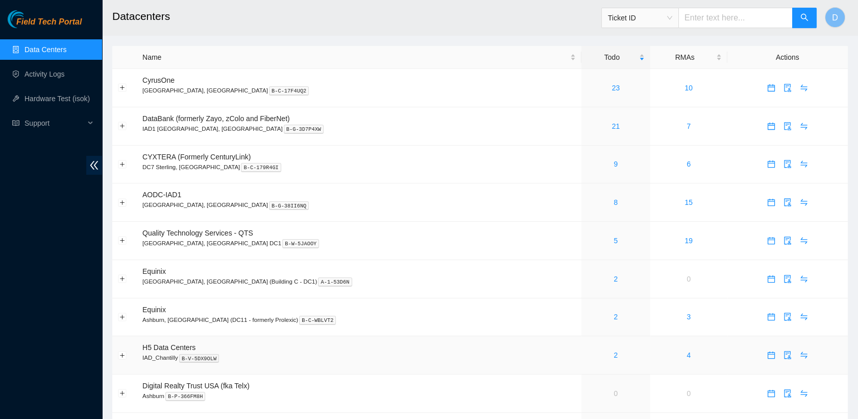
click at [587, 353] on div "2" at bounding box center [616, 354] width 58 height 11
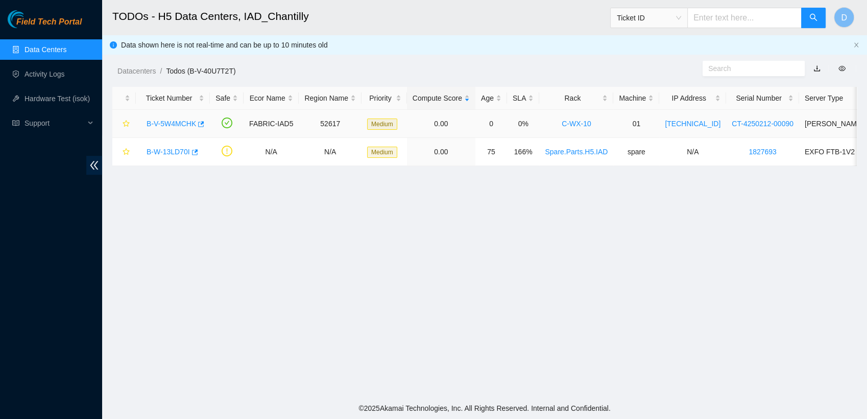
click at [184, 125] on link "B-V-5W4MCHK" at bounding box center [172, 123] width 50 height 8
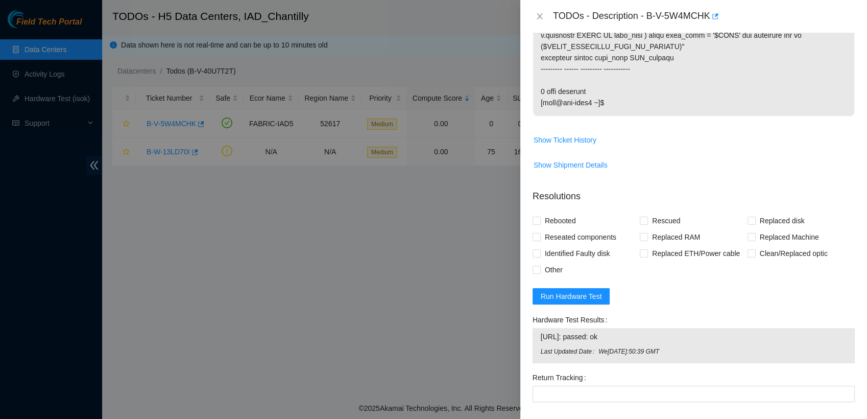
scroll to position [383, 0]
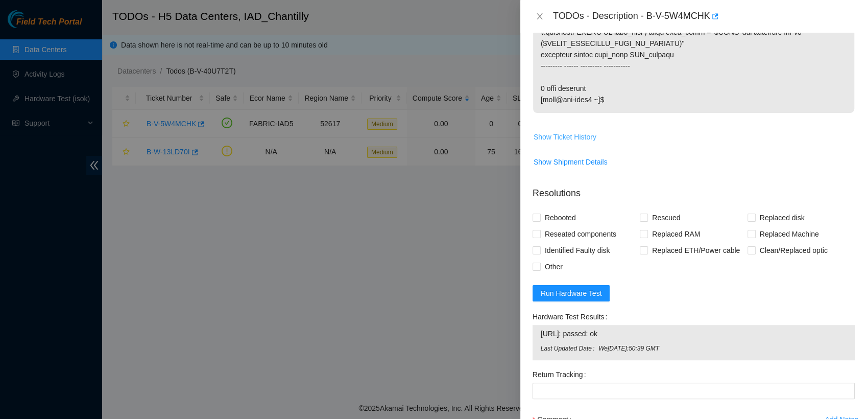
click at [582, 134] on span "Show Ticket History" at bounding box center [565, 136] width 63 height 11
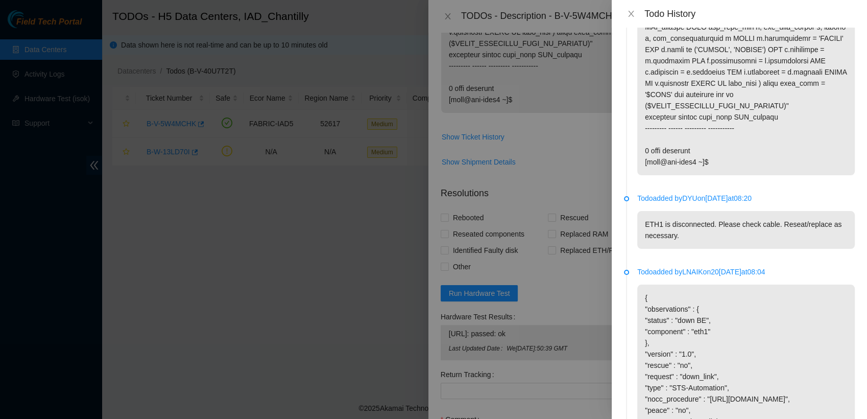
scroll to position [265, 0]
click at [629, 13] on icon "close" at bounding box center [631, 14] width 8 height 8
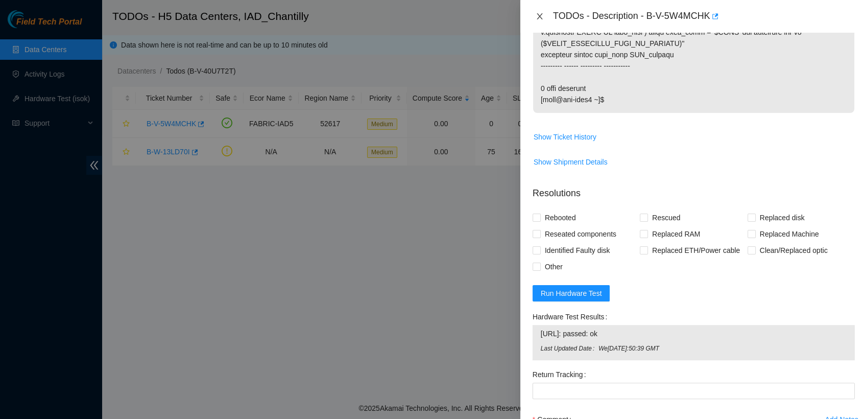
click at [541, 16] on icon "close" at bounding box center [540, 16] width 8 height 8
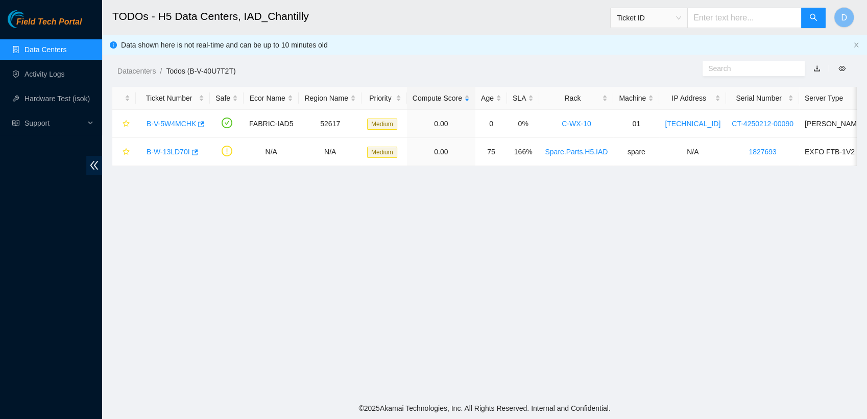
scroll to position [268, 0]
click at [176, 127] on link "B-V-5W4MCHK" at bounding box center [172, 123] width 50 height 8
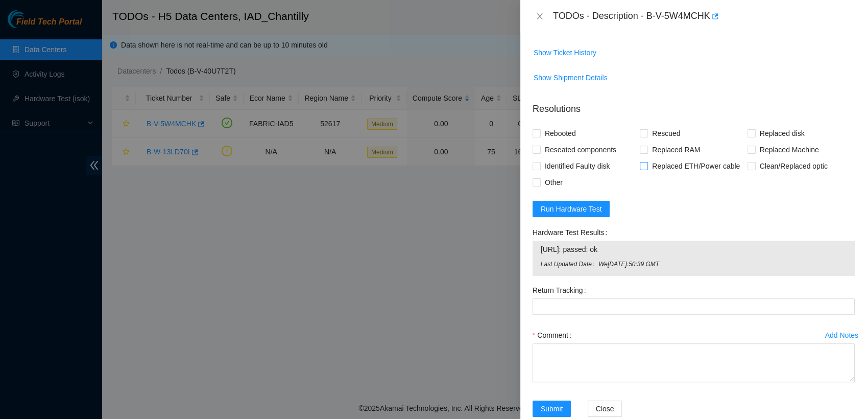
scroll to position [468, 0]
click at [537, 18] on icon "close" at bounding box center [540, 16] width 8 height 8
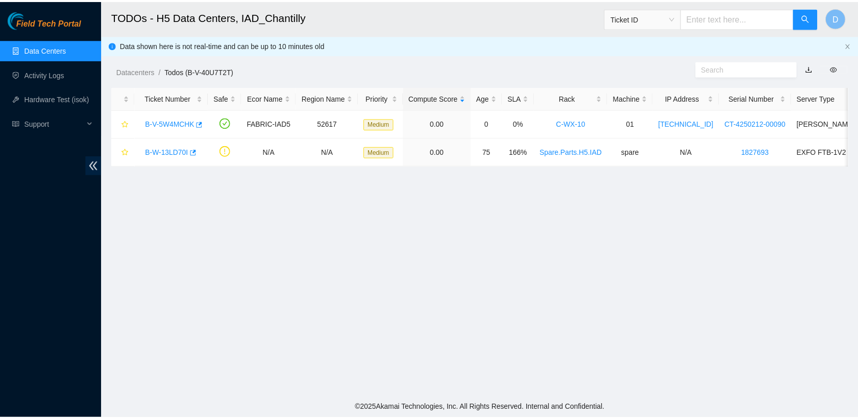
scroll to position [268, 0]
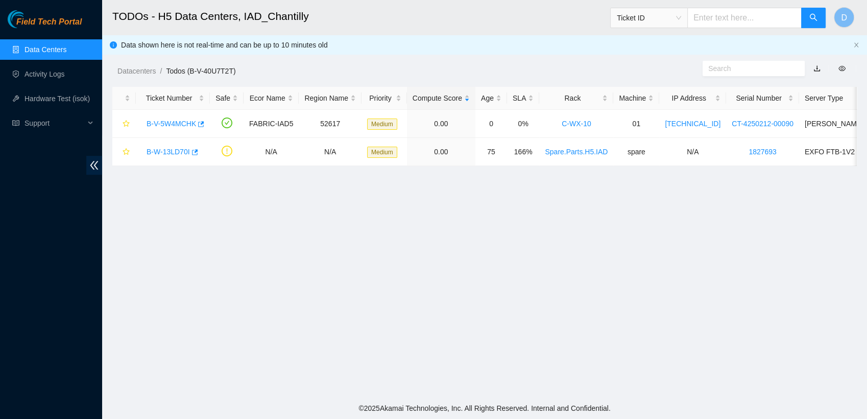
click at [54, 51] on link "Data Centers" at bounding box center [46, 49] width 42 height 8
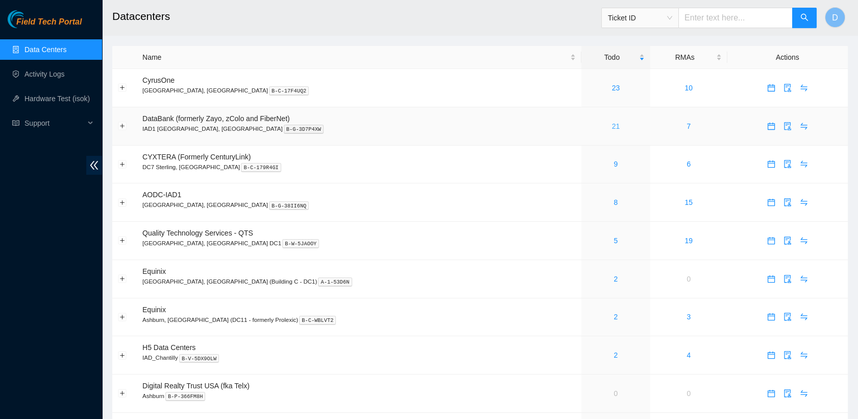
click at [612, 126] on link "21" at bounding box center [616, 126] width 8 height 8
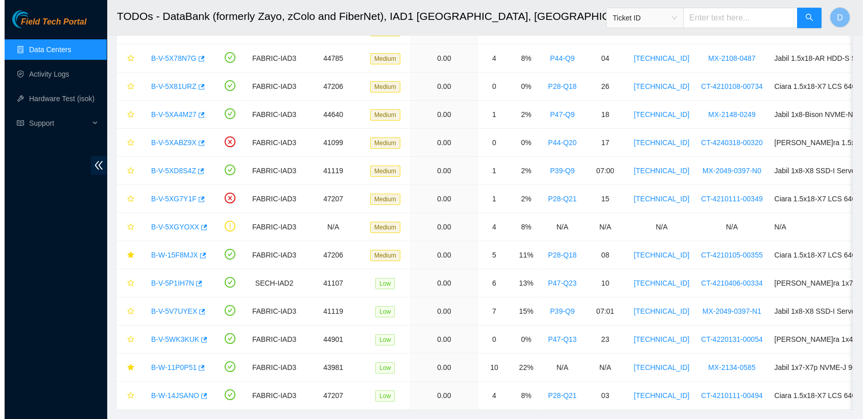
scroll to position [319, 0]
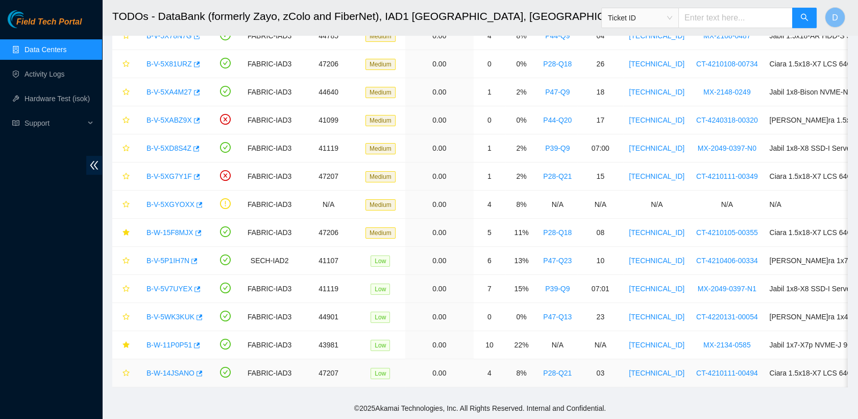
click at [168, 369] on link "B-W-14JSANO" at bounding box center [171, 373] width 48 height 8
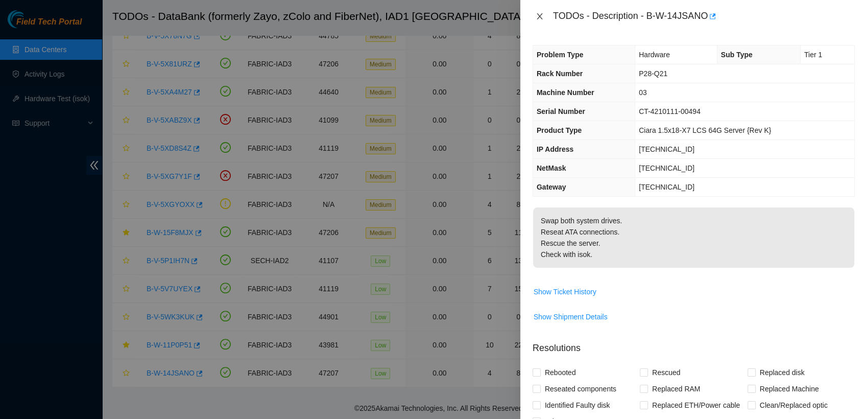
click at [539, 19] on icon "close" at bounding box center [540, 16] width 8 height 8
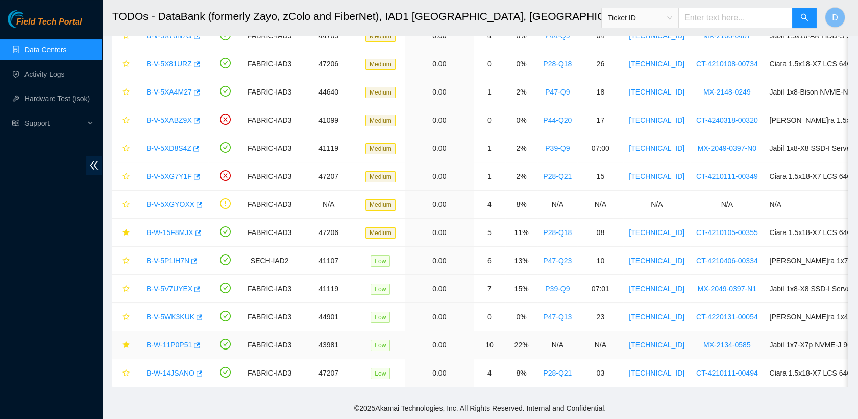
click at [174, 341] on link "B-W-11P0P51" at bounding box center [169, 345] width 45 height 8
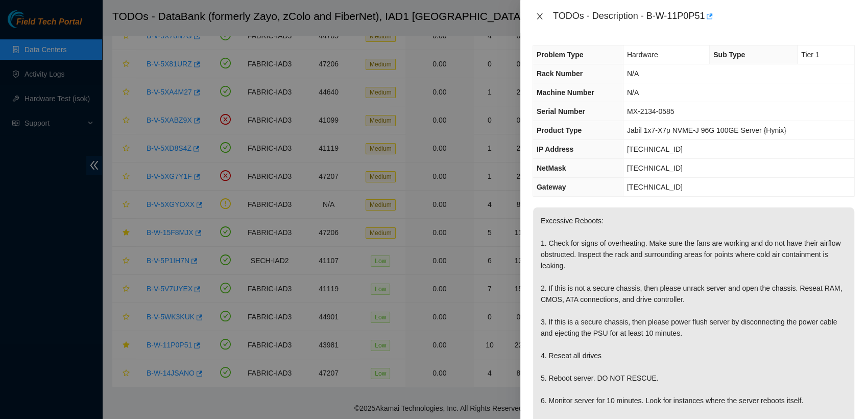
click at [539, 13] on icon "close" at bounding box center [540, 16] width 8 height 8
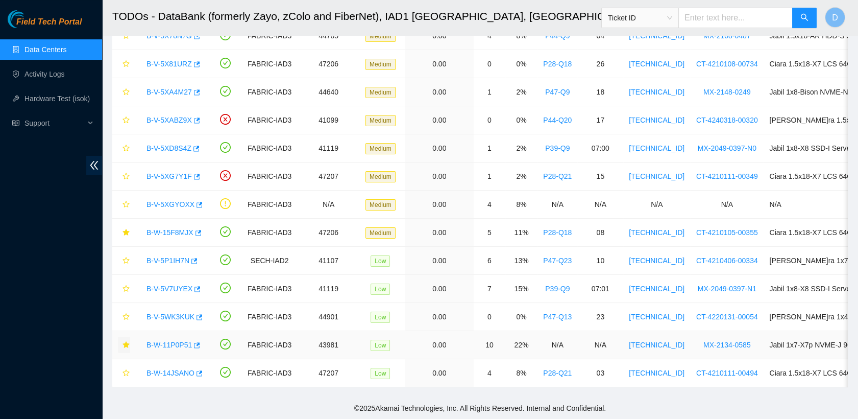
click at [126, 336] on button "button" at bounding box center [124, 344] width 12 height 16
click at [160, 312] on link "B-V-5WK3KUK" at bounding box center [171, 316] width 48 height 8
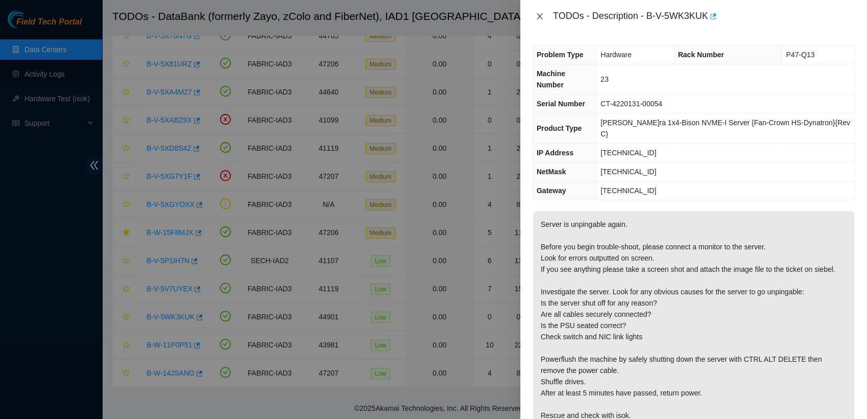
click at [542, 14] on icon "close" at bounding box center [540, 16] width 8 height 8
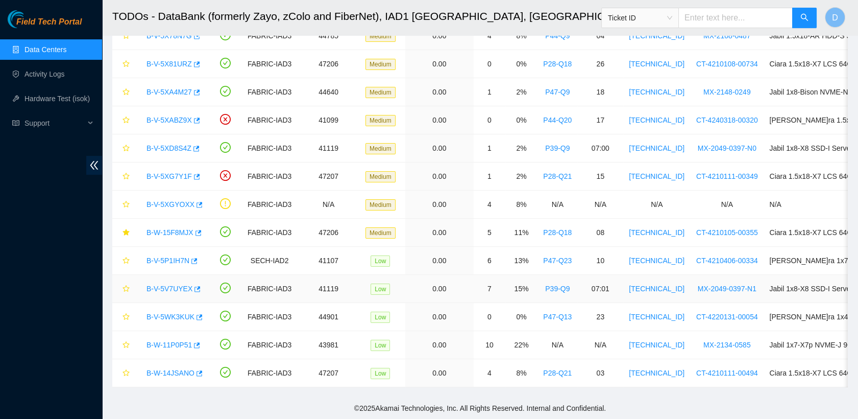
click at [159, 284] on link "B-V-5V7UYEX" at bounding box center [170, 288] width 46 height 8
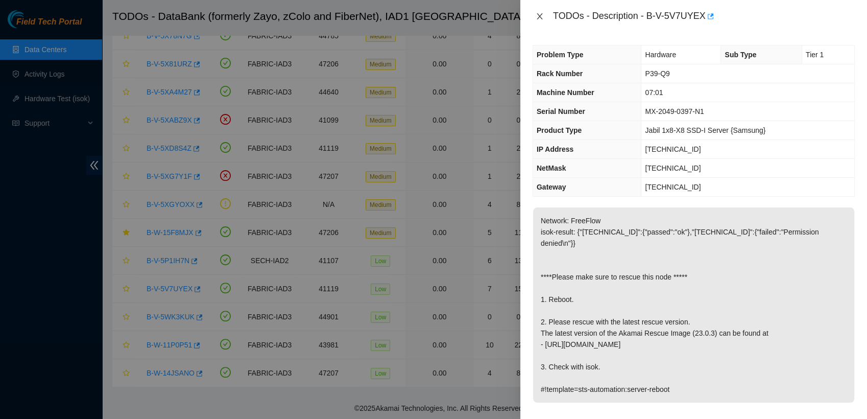
click at [541, 14] on icon "close" at bounding box center [540, 16] width 6 height 6
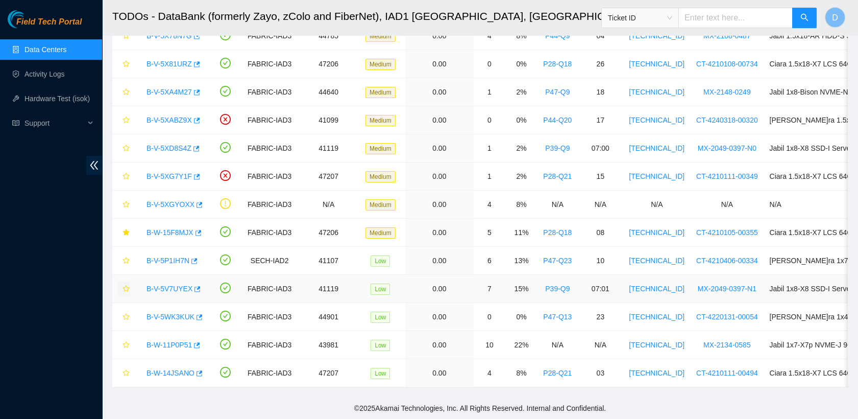
click at [125, 285] on span "star" at bounding box center [126, 289] width 7 height 8
click at [171, 256] on link "B-V-5P1IH7N" at bounding box center [168, 260] width 43 height 8
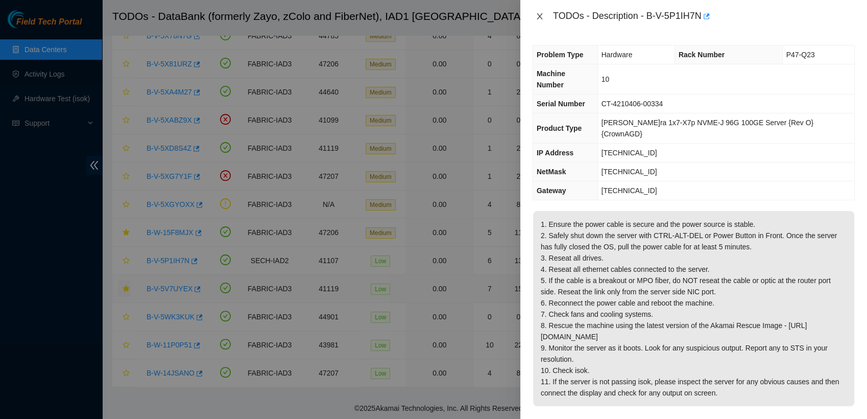
click at [536, 15] on icon "close" at bounding box center [540, 16] width 8 height 8
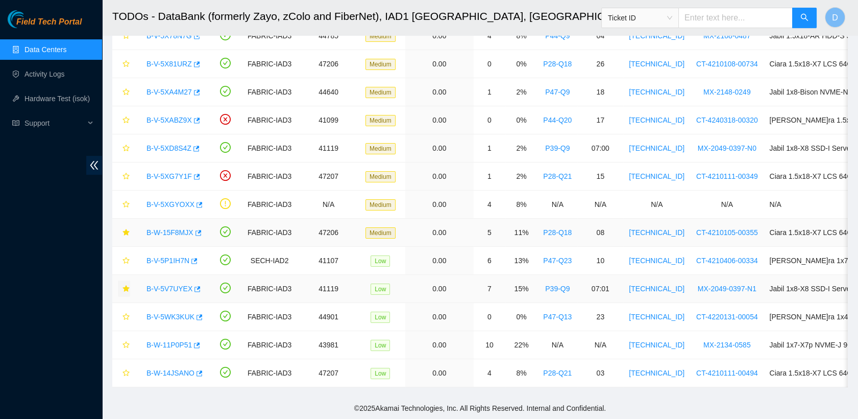
click at [179, 228] on link "B-W-15F8MJX" at bounding box center [170, 232] width 47 height 8
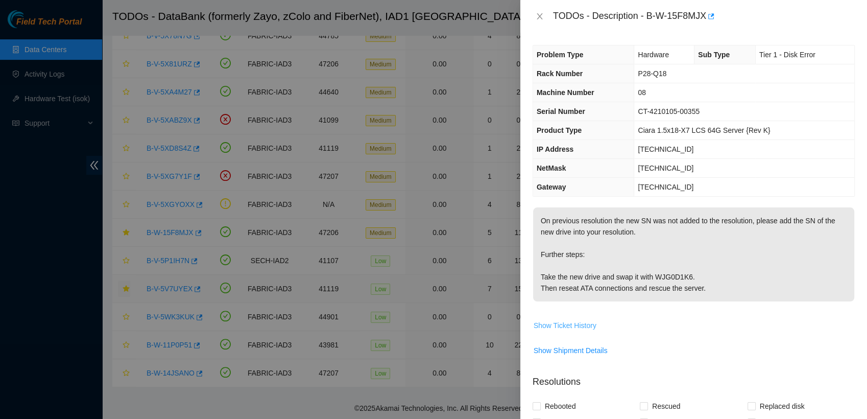
click at [580, 329] on span "Show Ticket History" at bounding box center [565, 325] width 63 height 11
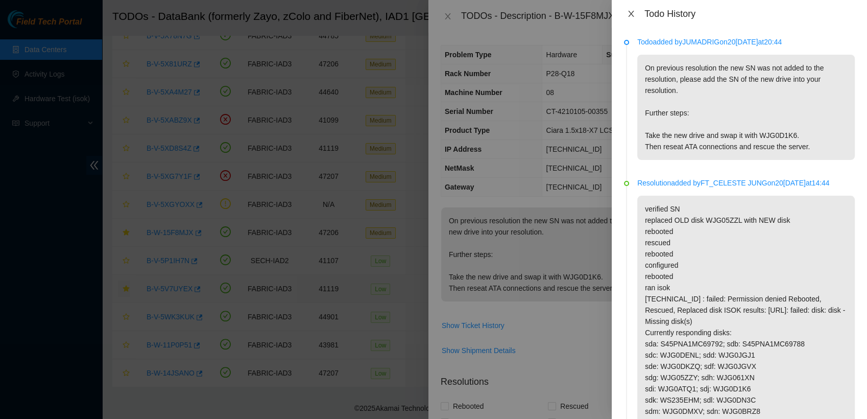
click at [628, 15] on icon "close" at bounding box center [631, 14] width 8 height 8
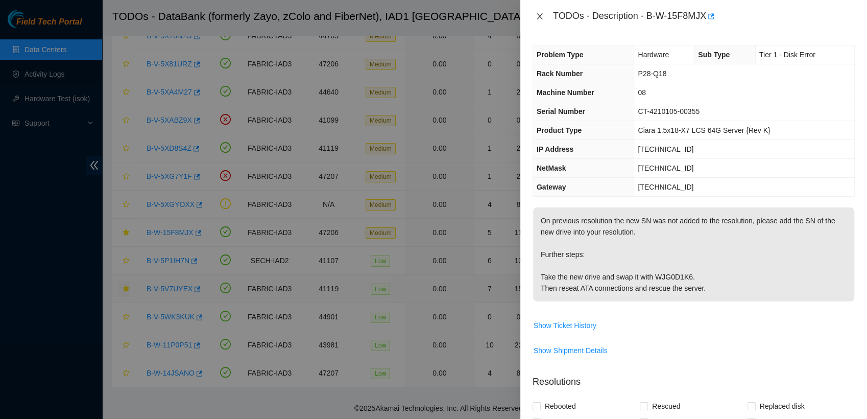
click at [537, 18] on icon "close" at bounding box center [540, 16] width 6 height 6
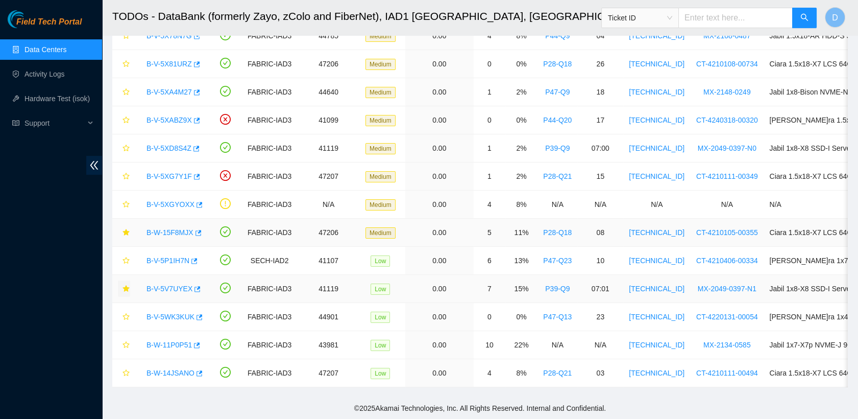
click at [180, 228] on link "B-W-15F8MJX" at bounding box center [170, 232] width 47 height 8
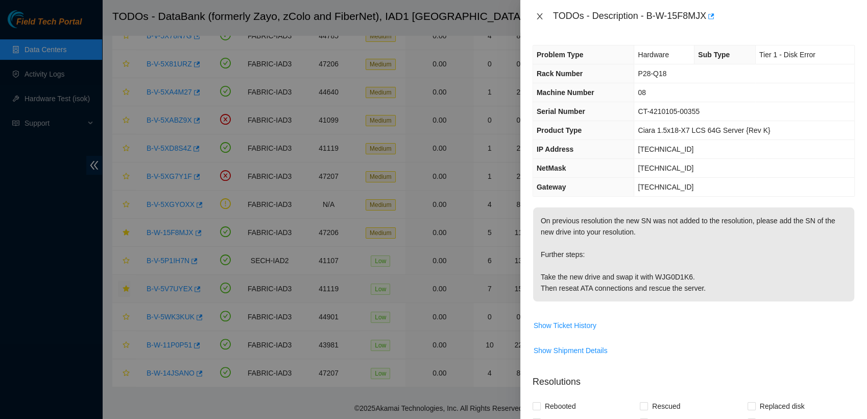
click at [539, 12] on icon "close" at bounding box center [540, 16] width 8 height 8
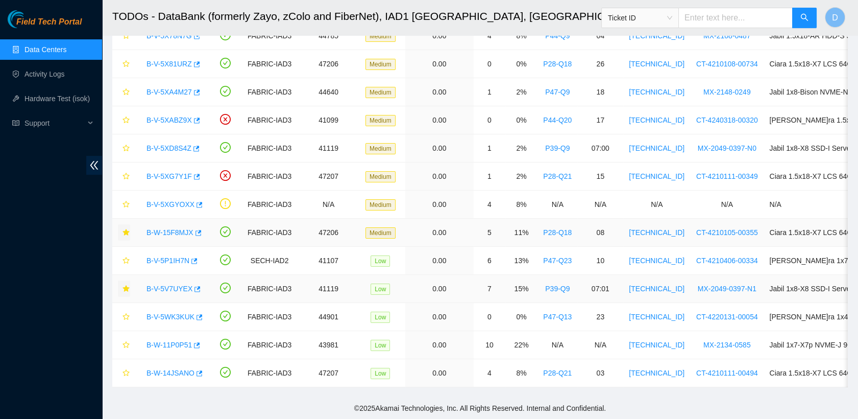
click at [127, 229] on icon "star" at bounding box center [126, 232] width 7 height 7
click at [161, 201] on div "B-V-5XGYOXX" at bounding box center [171, 204] width 61 height 16
click at [168, 172] on link "B-V-5XG7Y1F" at bounding box center [169, 176] width 45 height 8
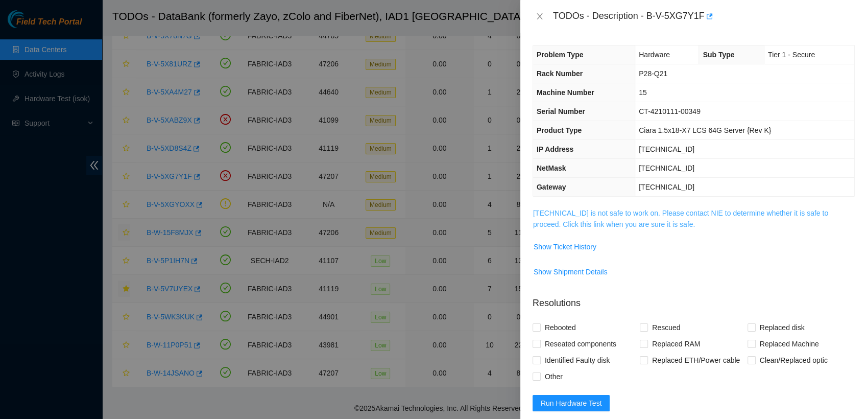
click at [596, 209] on link "[TECHNICAL_ID] is not safe to work on. Please contact NIE to determine whether …" at bounding box center [680, 218] width 295 height 19
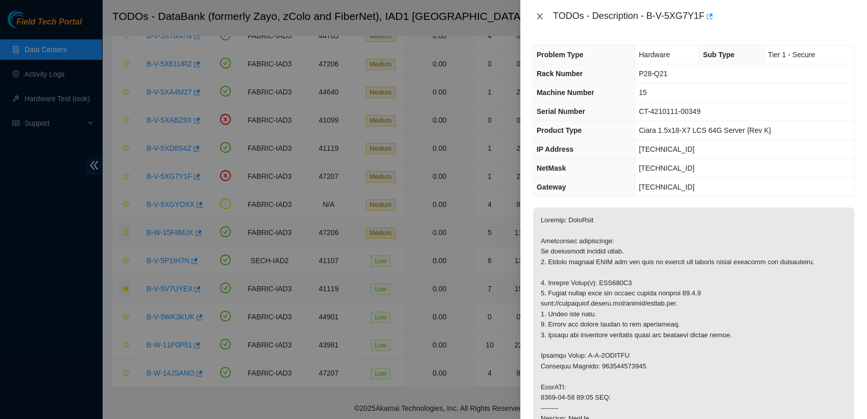
click at [539, 14] on icon "close" at bounding box center [540, 16] width 8 height 8
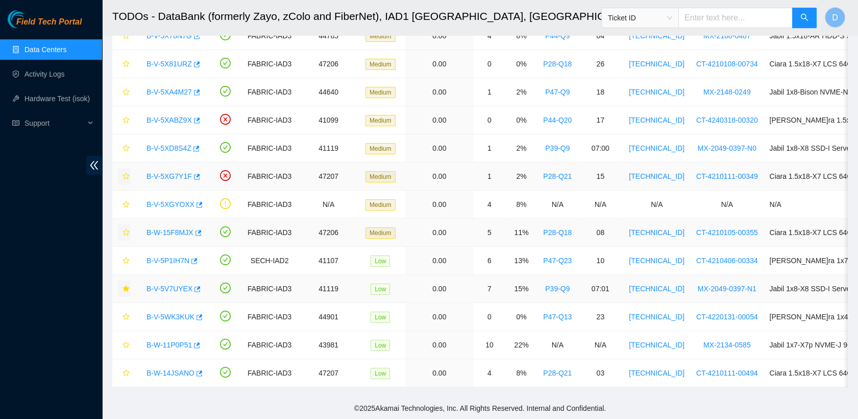
click at [126, 173] on icon "star" at bounding box center [126, 176] width 7 height 7
click at [180, 144] on link "B-V-5XD8S4Z" at bounding box center [169, 148] width 45 height 8
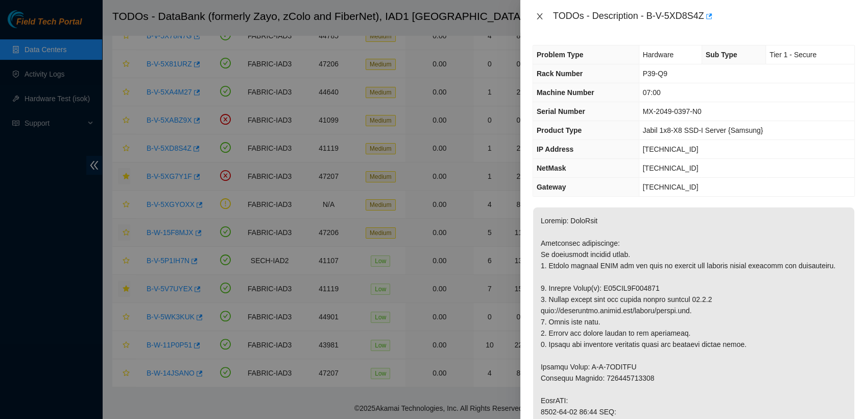
click at [539, 14] on icon "close" at bounding box center [540, 16] width 8 height 8
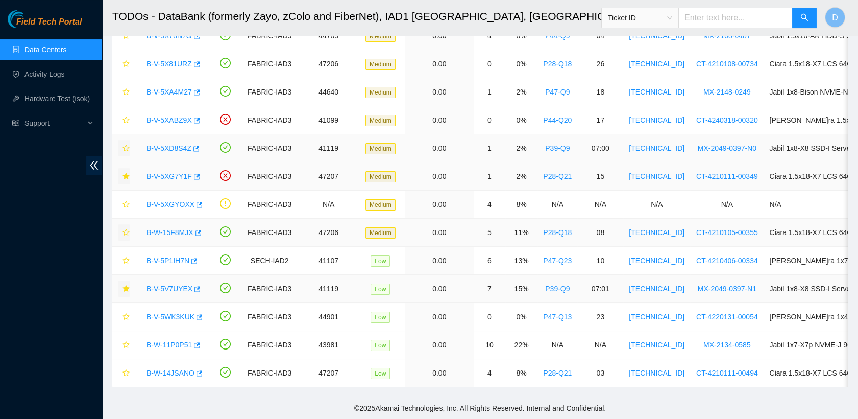
click at [128, 144] on icon "star" at bounding box center [126, 147] width 7 height 7
click at [159, 116] on link "B-V-5XABZ9X" at bounding box center [169, 120] width 45 height 8
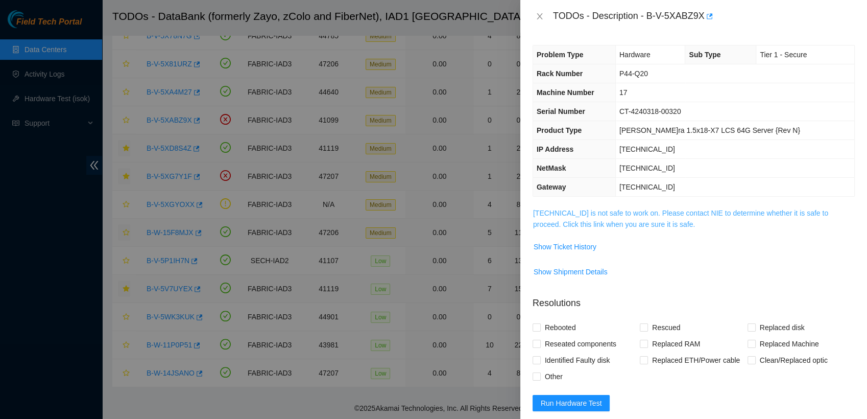
click at [672, 221] on link "[TECHNICAL_ID] is not safe to work on. Please contact NIE to determine whether …" at bounding box center [680, 218] width 295 height 19
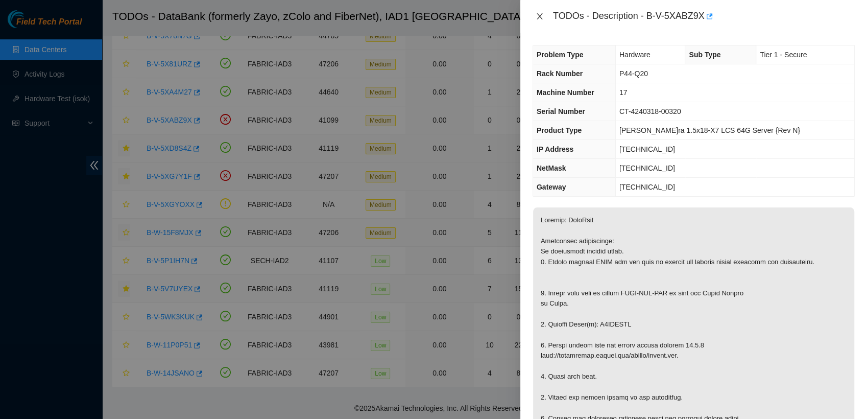
click at [540, 18] on icon "close" at bounding box center [540, 16] width 8 height 8
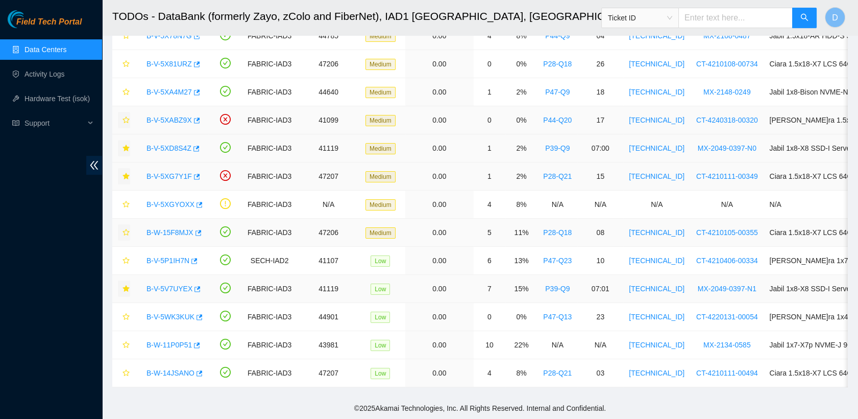
click at [123, 116] on icon "star" at bounding box center [126, 119] width 7 height 7
click at [171, 88] on link "B-V-5XA4M27" at bounding box center [169, 92] width 45 height 8
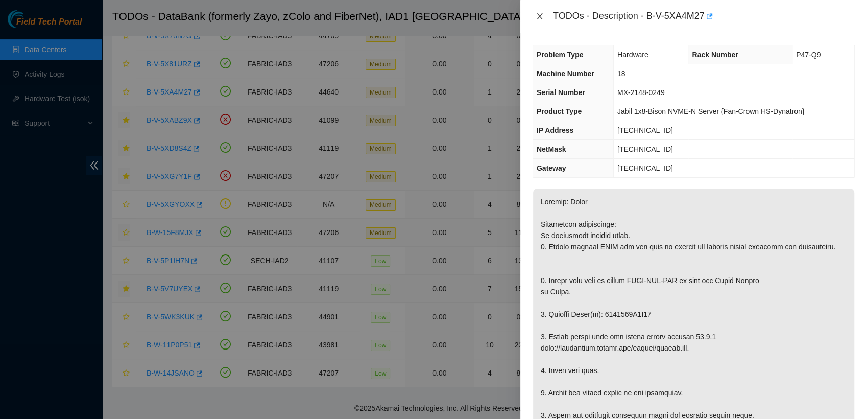
click at [537, 15] on icon "close" at bounding box center [540, 16] width 8 height 8
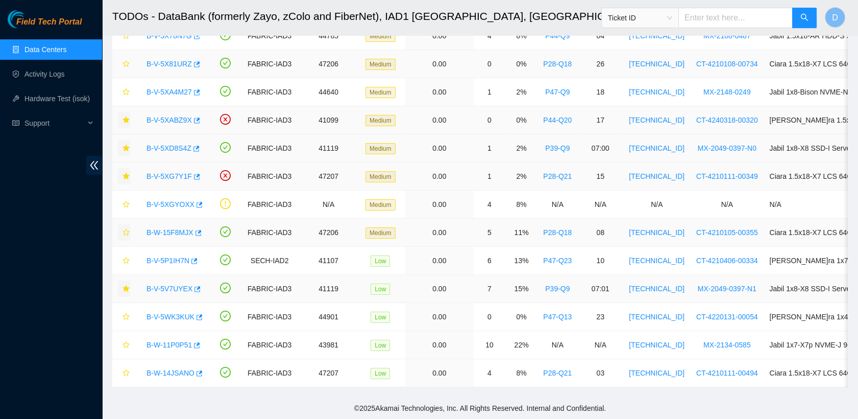
click at [182, 60] on link "B-V-5X81URZ" at bounding box center [169, 64] width 45 height 8
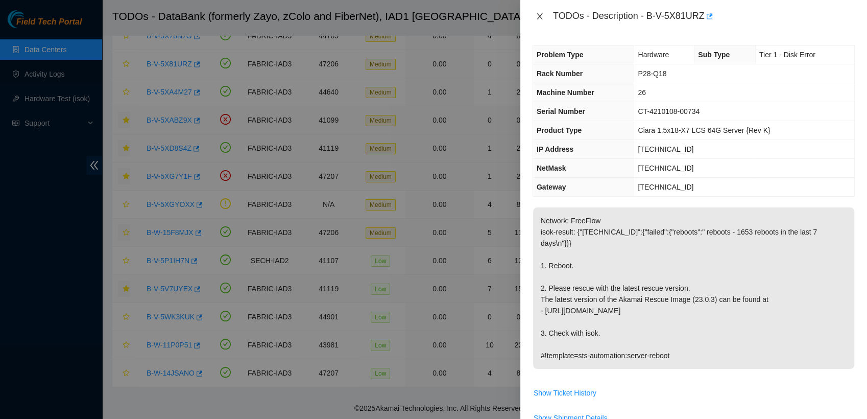
click at [538, 14] on icon "close" at bounding box center [540, 16] width 6 height 6
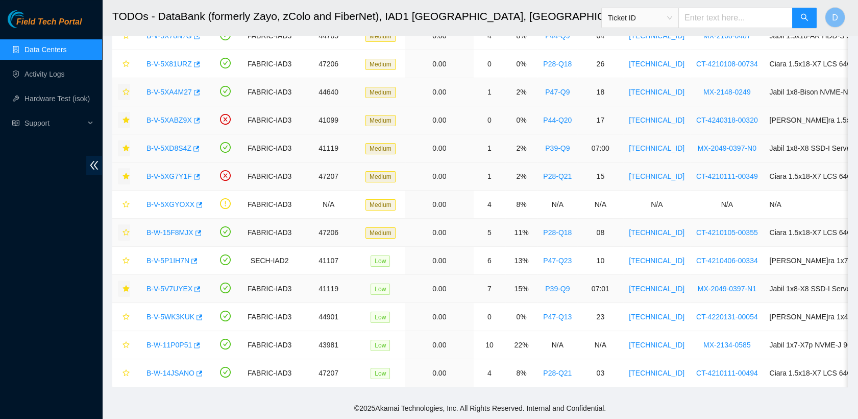
click at [121, 86] on button "button" at bounding box center [124, 92] width 12 height 16
drag, startPoint x: 128, startPoint y: 54, endPoint x: 188, endPoint y: 123, distance: 91.2
click at [188, 123] on tbody "B-V-5HNPLZP FABRIC-IAD3 48615 High 21.30 1 6% N/A N/A [TECHNICAL_ID] S516797X32…" at bounding box center [573, 92] width 922 height 590
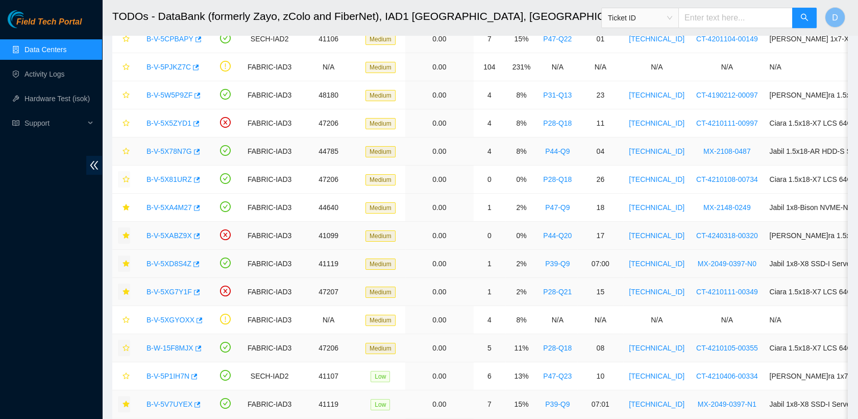
scroll to position [197, 0]
click at [124, 180] on icon "star" at bounding box center [126, 179] width 7 height 7
click at [167, 143] on div "B-V-5X78N7G" at bounding box center [171, 151] width 61 height 16
click at [172, 151] on link "B-V-5X78N7G" at bounding box center [169, 152] width 45 height 8
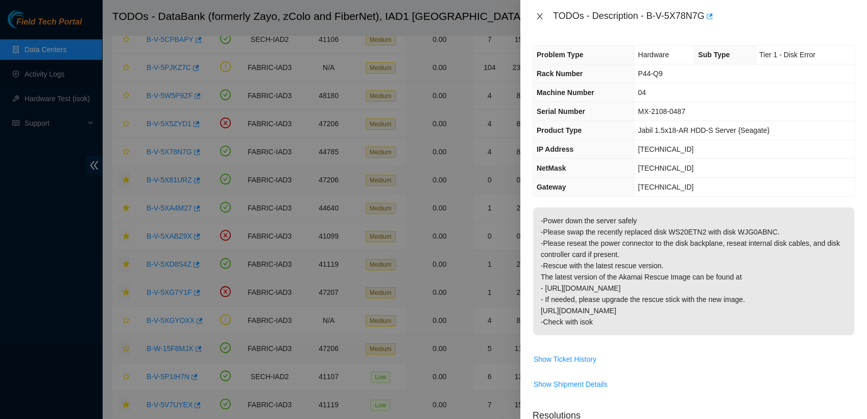
click at [538, 17] on icon "close" at bounding box center [540, 16] width 8 height 8
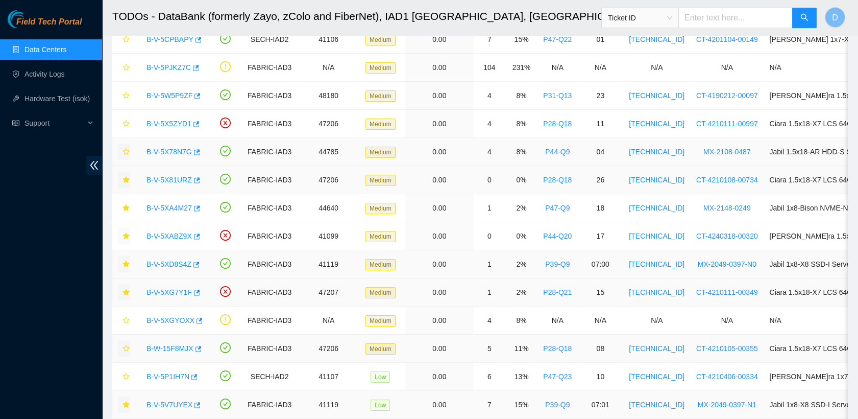
click at [125, 151] on icon "star" at bounding box center [126, 151] width 7 height 7
click at [165, 123] on link "B-V-5X5ZYD1" at bounding box center [169, 123] width 45 height 8
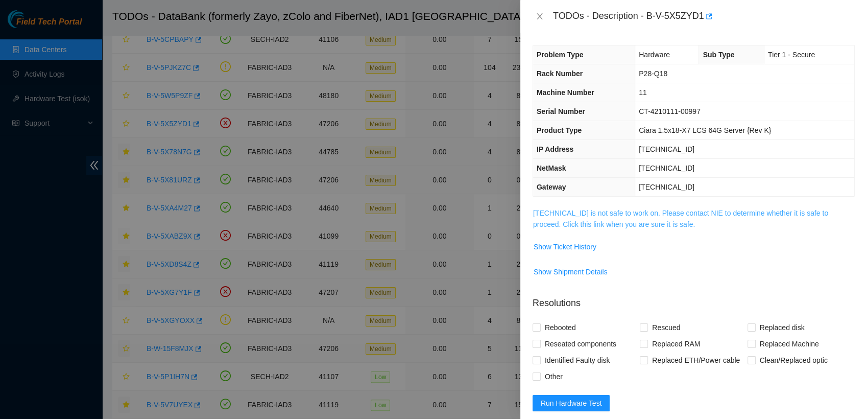
click at [602, 214] on link "[TECHNICAL_ID] is not safe to work on. Please contact NIE to determine whether …" at bounding box center [680, 218] width 295 height 19
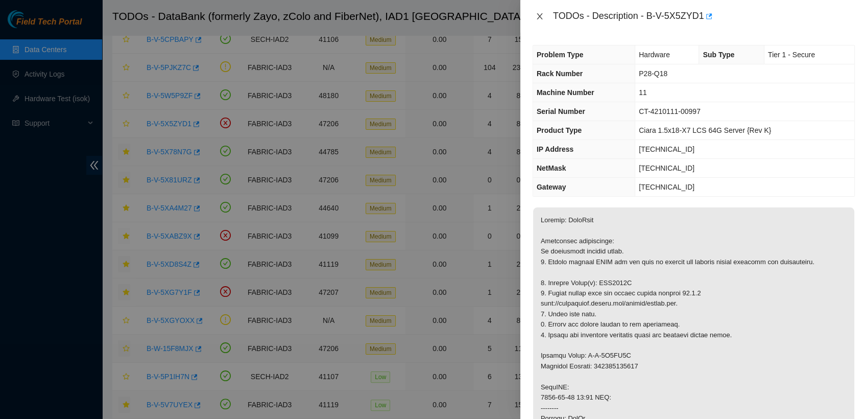
click at [540, 18] on icon "close" at bounding box center [540, 16] width 8 height 8
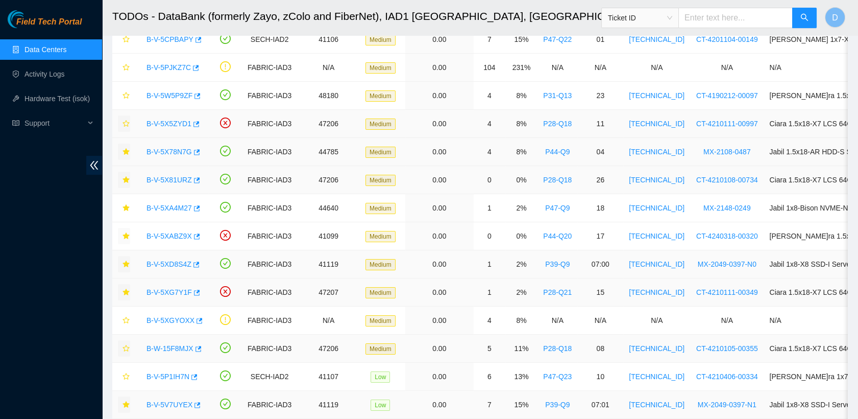
click at [127, 126] on icon "star" at bounding box center [126, 123] width 7 height 7
click at [168, 97] on link "B-V-5W5P9ZF" at bounding box center [170, 95] width 46 height 8
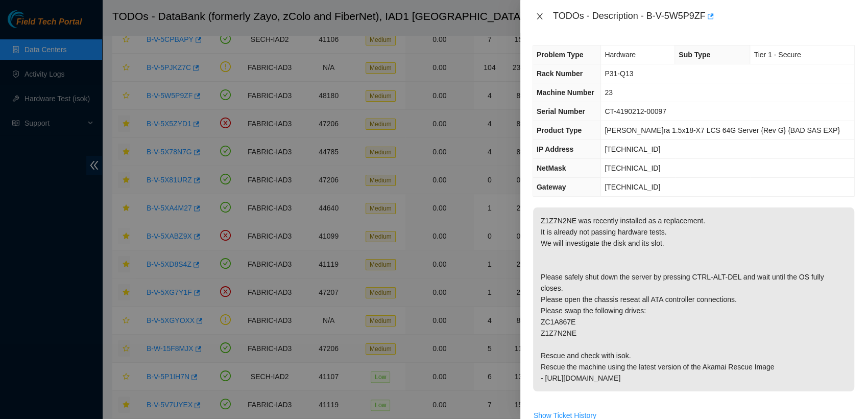
click at [541, 14] on icon "close" at bounding box center [540, 16] width 8 height 8
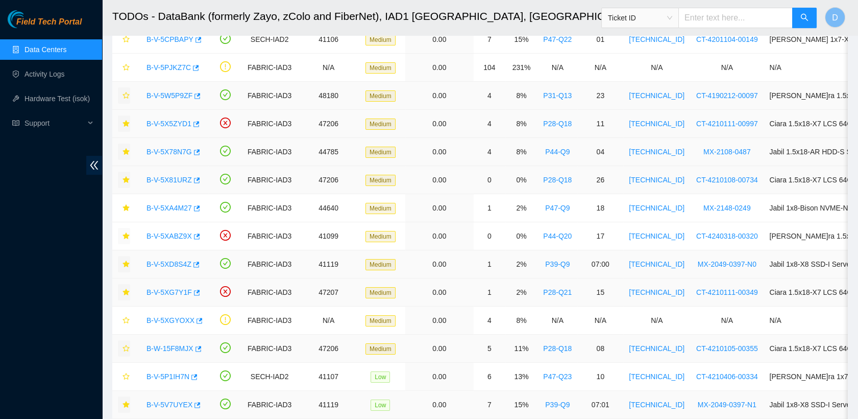
click at [127, 96] on icon "star" at bounding box center [126, 95] width 7 height 7
click at [167, 70] on link "B-V-5PJKZ7C" at bounding box center [169, 67] width 44 height 8
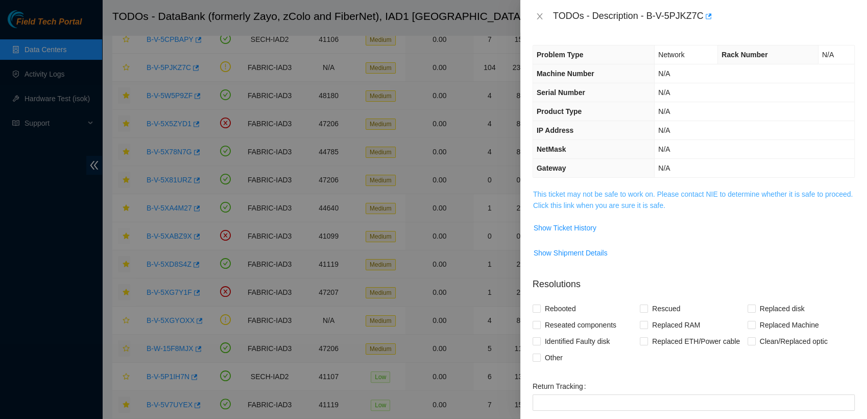
click at [575, 203] on link "This ticket may not be safe to work on. Please contact NIE to determine whether…" at bounding box center [693, 199] width 320 height 19
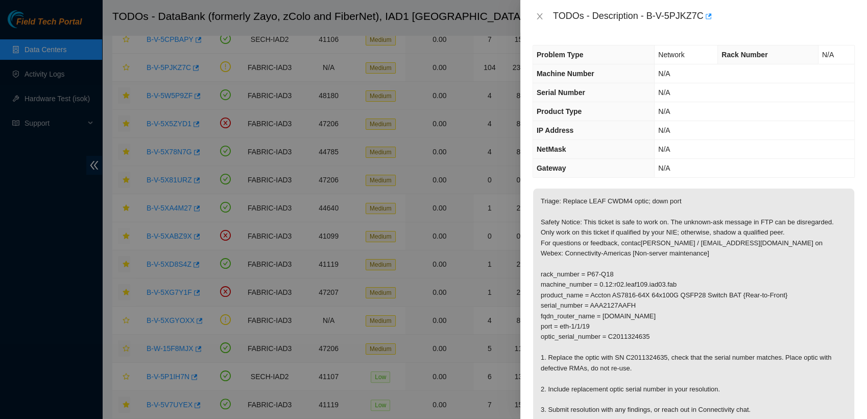
click at [539, 11] on div "TODOs - Description - B-V-5PJKZ7C" at bounding box center [694, 16] width 322 height 16
click at [537, 15] on icon "close" at bounding box center [540, 16] width 8 height 8
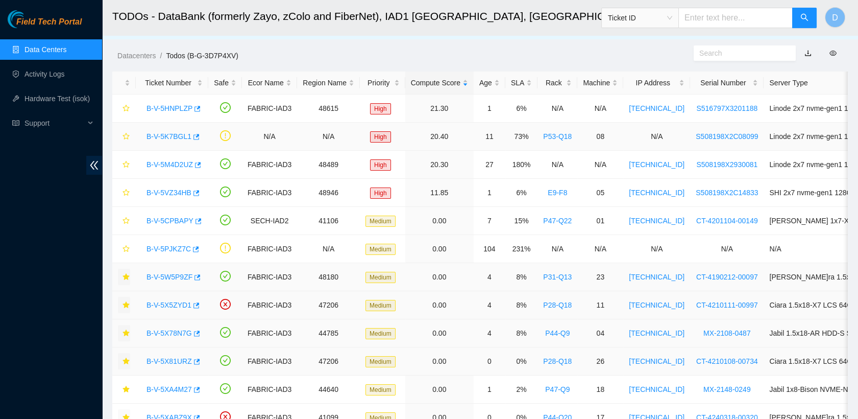
scroll to position [15, 0]
click at [171, 221] on link "B-V-5CPBAPY" at bounding box center [170, 221] width 47 height 8
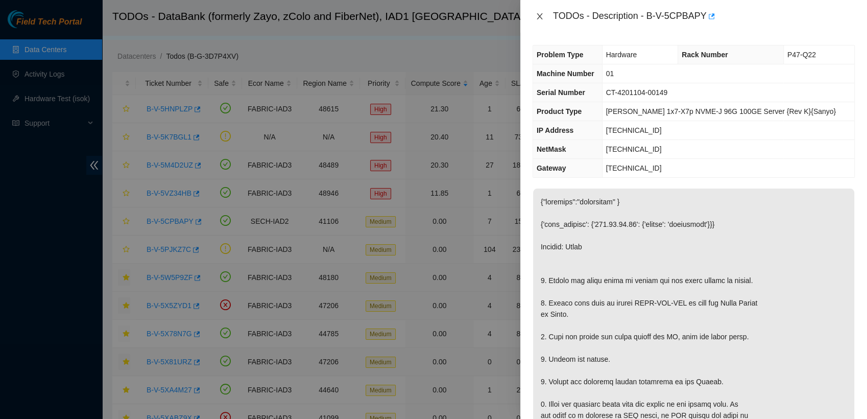
click at [541, 18] on icon "close" at bounding box center [540, 16] width 8 height 8
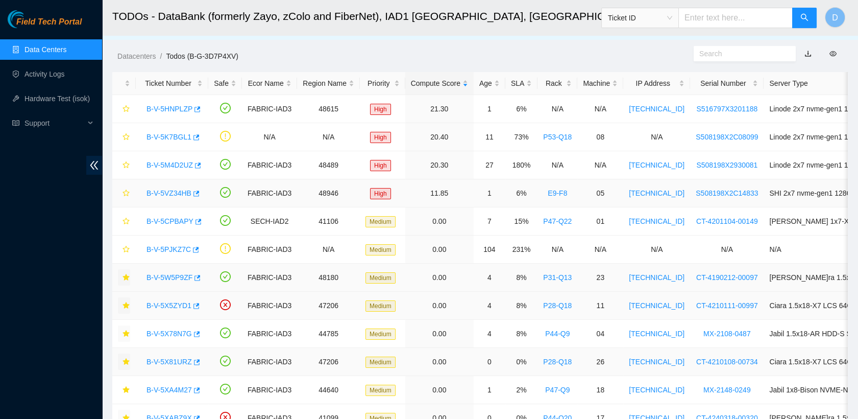
click at [174, 196] on link "B-V-5VZ34HB" at bounding box center [169, 193] width 45 height 8
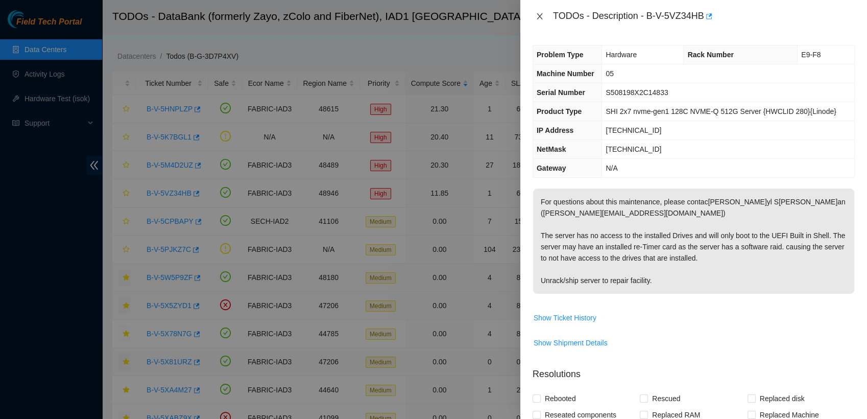
click at [541, 14] on icon "close" at bounding box center [540, 16] width 6 height 6
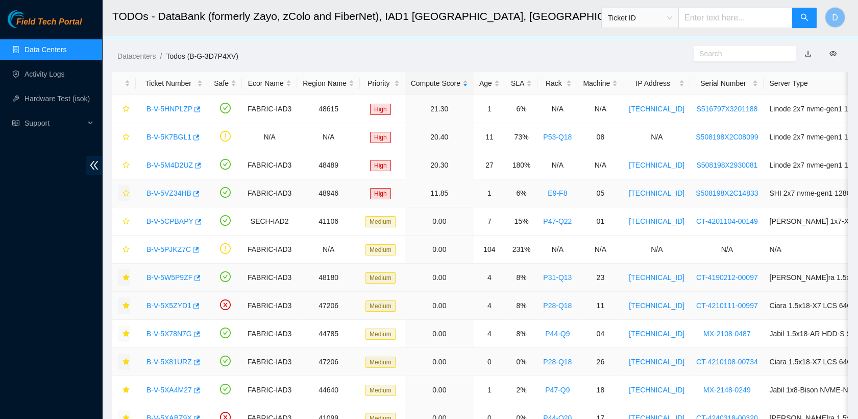
click at [127, 191] on icon "star" at bounding box center [126, 192] width 7 height 7
click at [164, 166] on link "B-V-5M4D2UZ" at bounding box center [170, 165] width 46 height 8
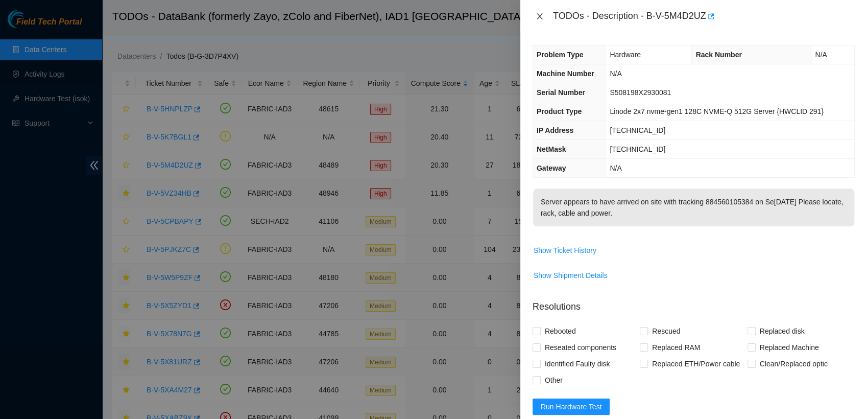
click at [542, 14] on icon "close" at bounding box center [540, 16] width 8 height 8
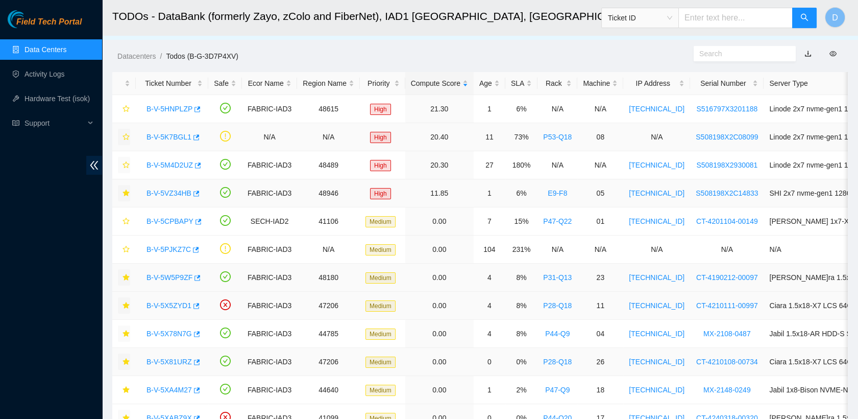
drag, startPoint x: 129, startPoint y: 161, endPoint x: 126, endPoint y: 139, distance: 22.2
click at [126, 139] on tbody "B-V-5HNPLZP FABRIC-IAD3 48615 High 21.30 1 6% N/A N/A [TECHNICAL_ID] S516797X32…" at bounding box center [573, 390] width 922 height 590
drag, startPoint x: 126, startPoint y: 139, endPoint x: 126, endPoint y: 162, distance: 23.0
click at [126, 162] on tbody "B-V-5HNPLZP FABRIC-IAD3 48615 High 21.30 1 6% N/A N/A [TECHNICAL_ID] S516797X32…" at bounding box center [573, 390] width 922 height 590
click at [126, 162] on icon "star" at bounding box center [126, 164] width 7 height 7
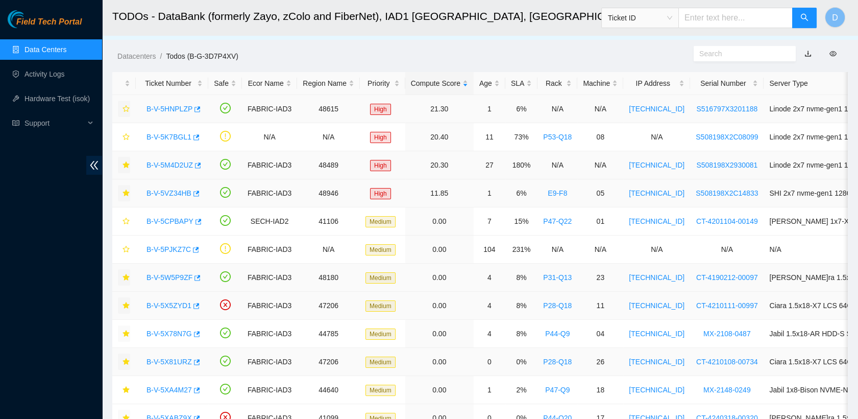
click at [128, 105] on icon "star" at bounding box center [126, 108] width 7 height 7
click at [172, 107] on link "B-V-5HNPLZP" at bounding box center [170, 109] width 46 height 8
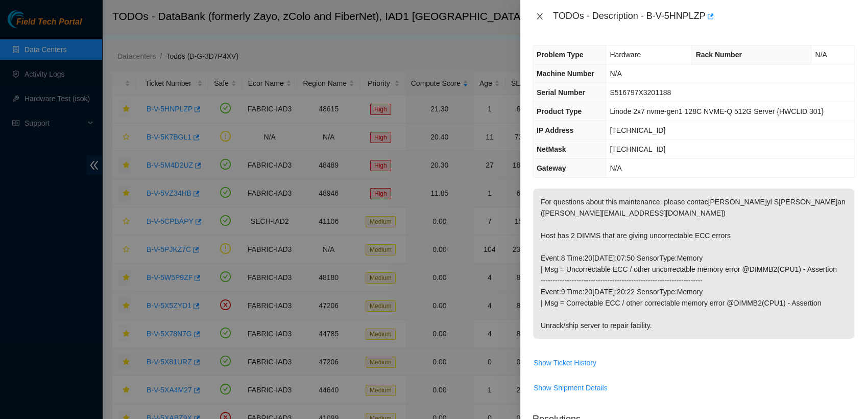
click at [539, 16] on icon "close" at bounding box center [540, 16] width 6 height 6
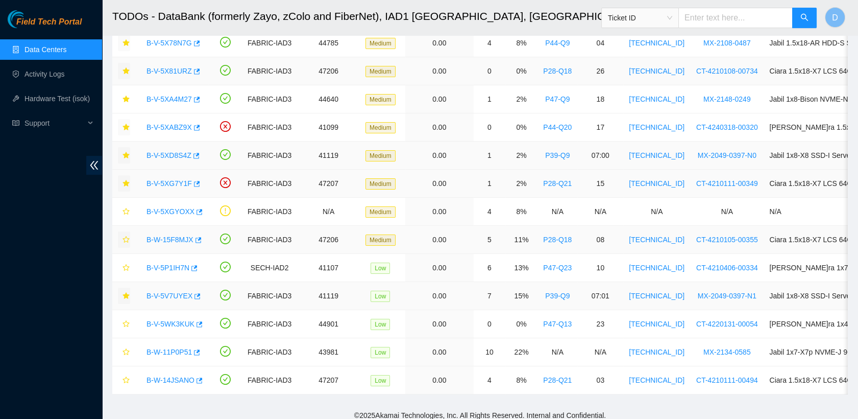
scroll to position [319, 0]
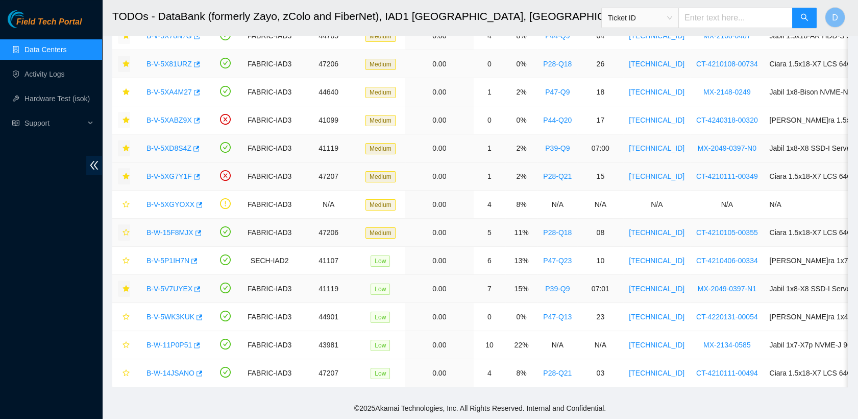
click at [66, 46] on link "Data Centers" at bounding box center [46, 49] width 42 height 8
